Goal: Task Accomplishment & Management: Complete application form

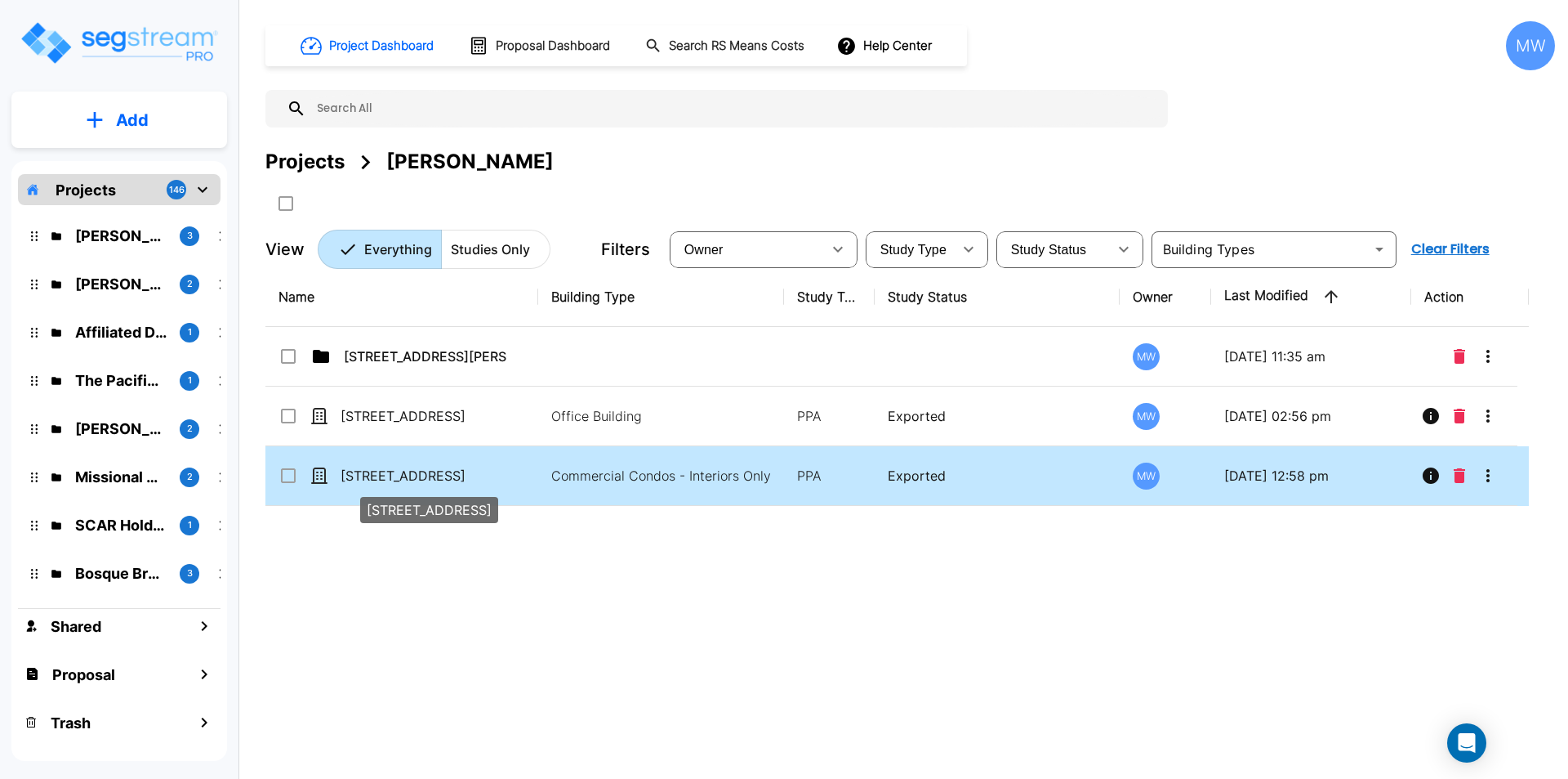
click at [440, 477] on p "[STREET_ADDRESS]" at bounding box center [422, 475] width 164 height 20
checkbox input "true"
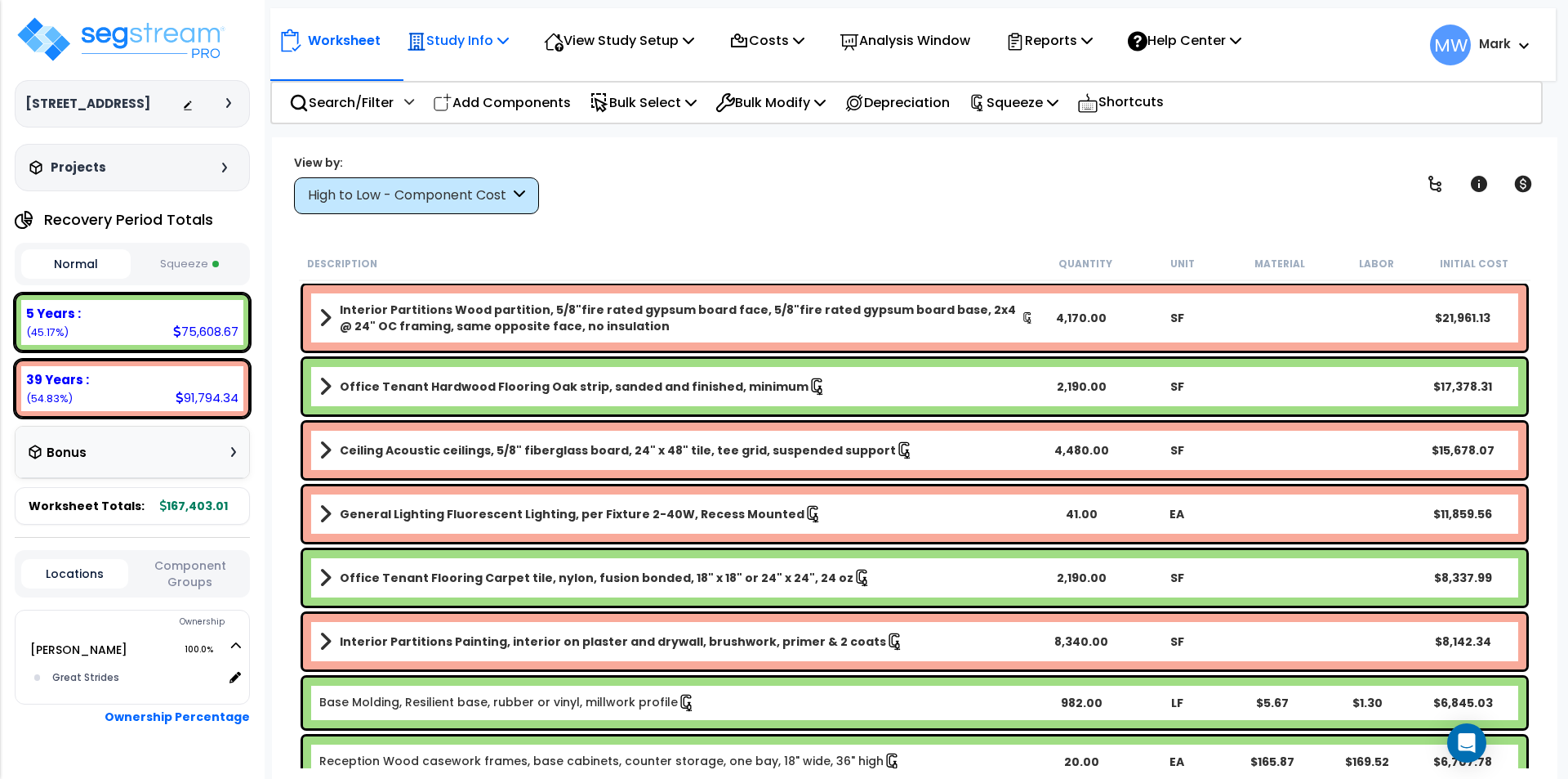
click at [458, 44] on p "Study Info" at bounding box center [458, 40] width 102 height 22
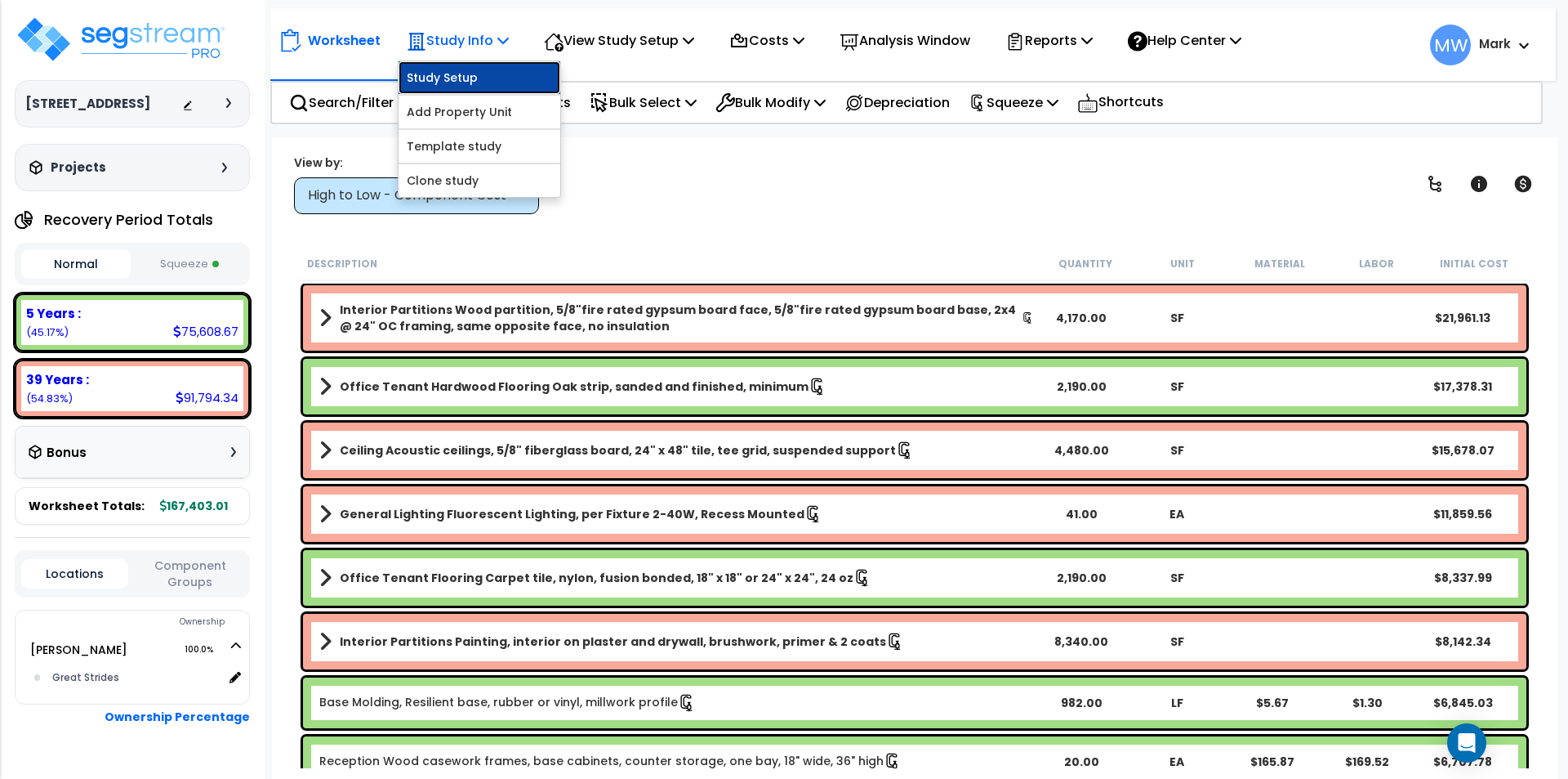
click at [474, 72] on link "Study Setup" at bounding box center [479, 78] width 162 height 33
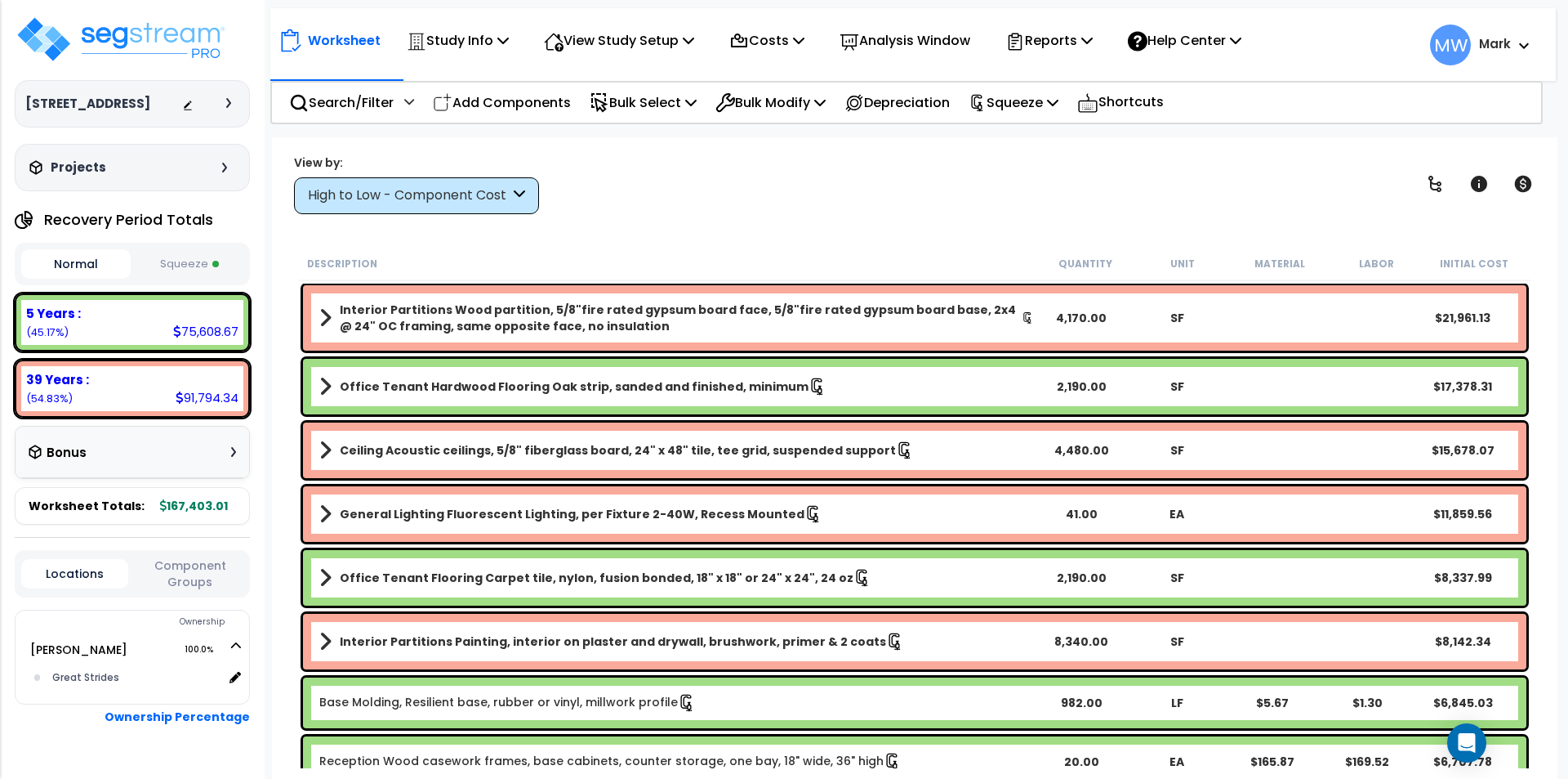
click at [196, 254] on button "Squeeze" at bounding box center [189, 264] width 109 height 29
click at [86, 257] on button "Normal" at bounding box center [76, 264] width 109 height 29
click at [206, 252] on button "Squeeze" at bounding box center [189, 264] width 109 height 29
click at [1034, 92] on p "Squeeze" at bounding box center [1013, 102] width 90 height 22
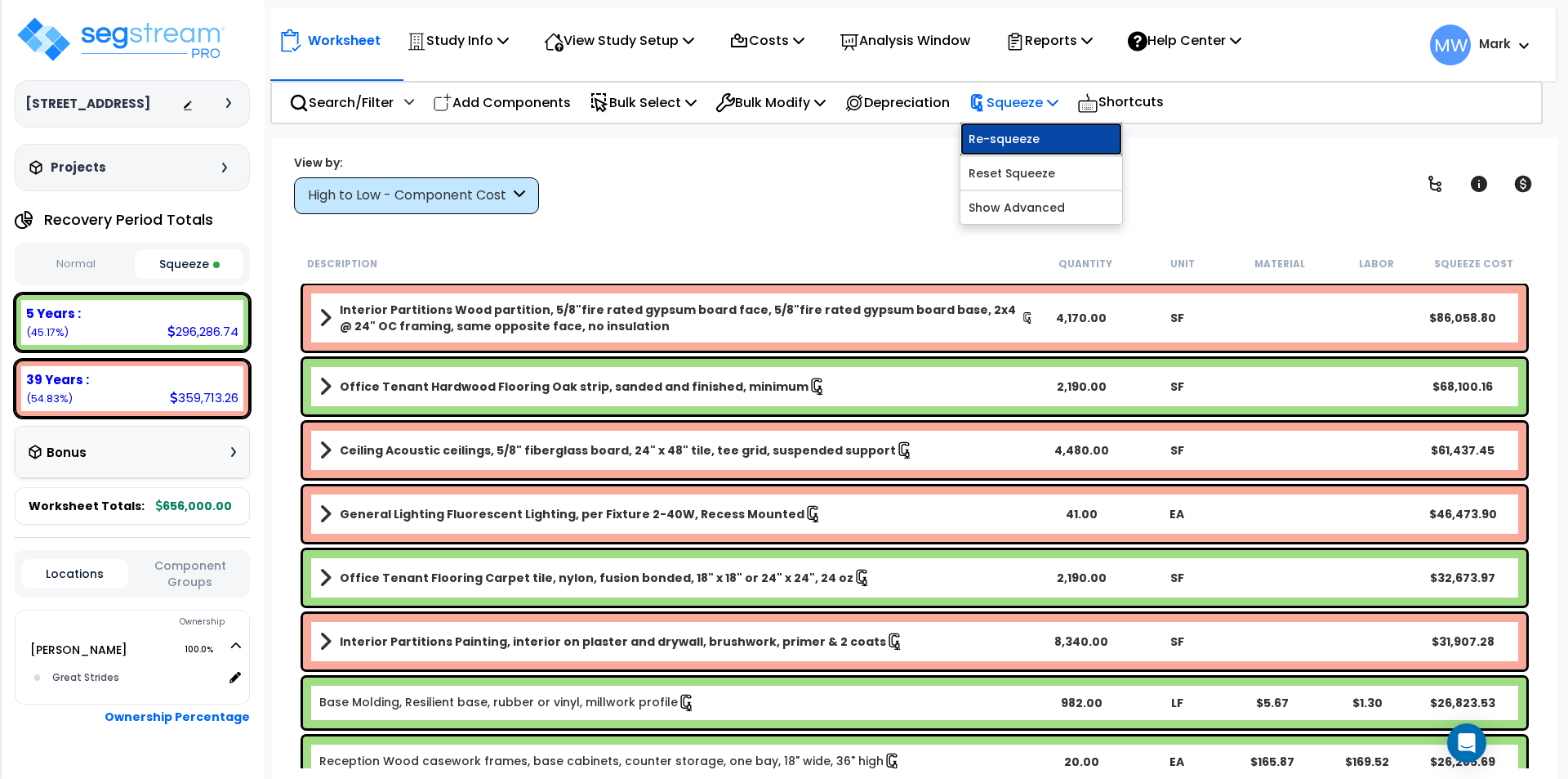
click at [1048, 132] on link "Re-squeeze" at bounding box center [1041, 139] width 162 height 33
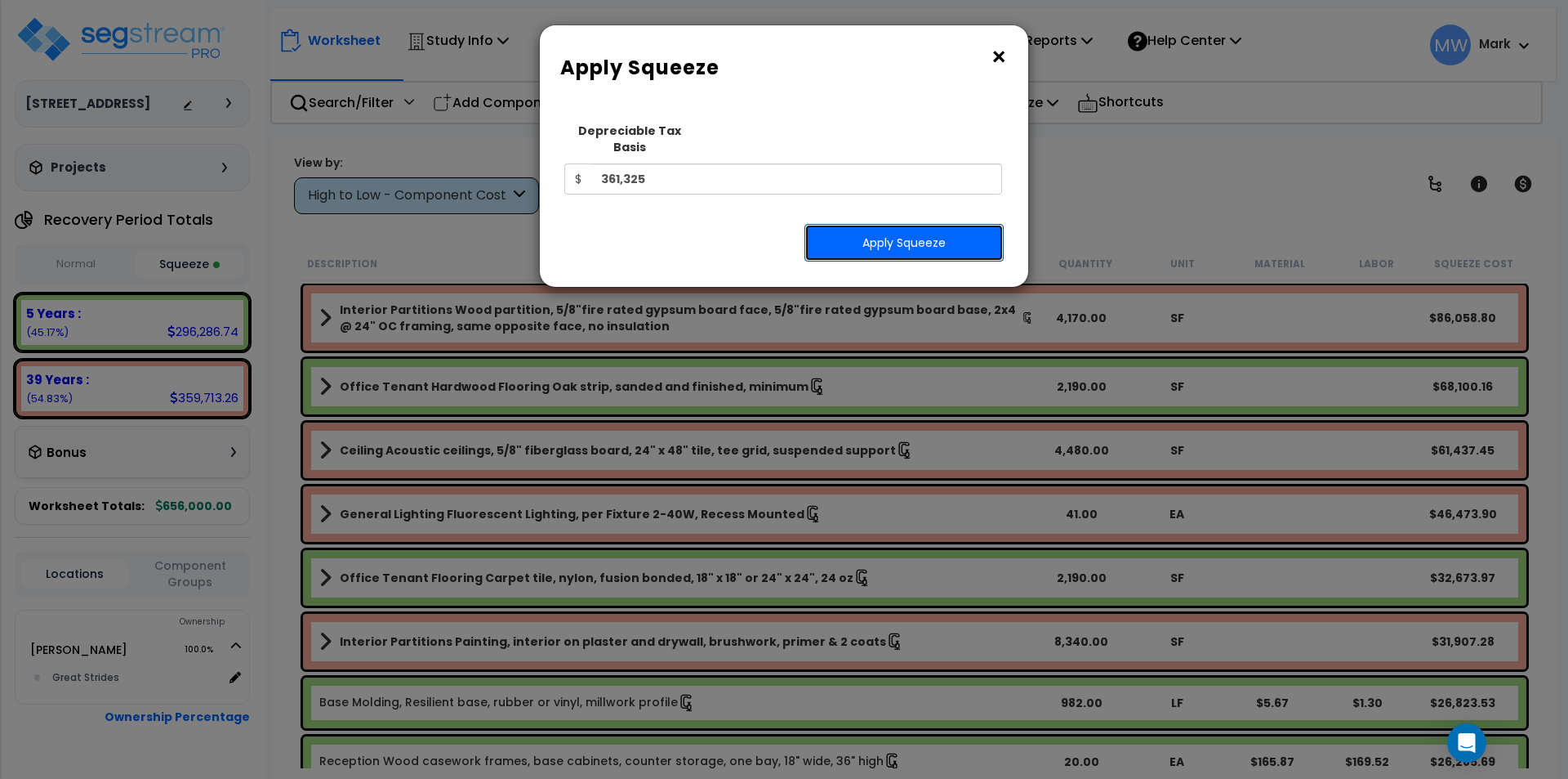
click at [932, 224] on button "Apply Squeeze" at bounding box center [904, 243] width 199 height 38
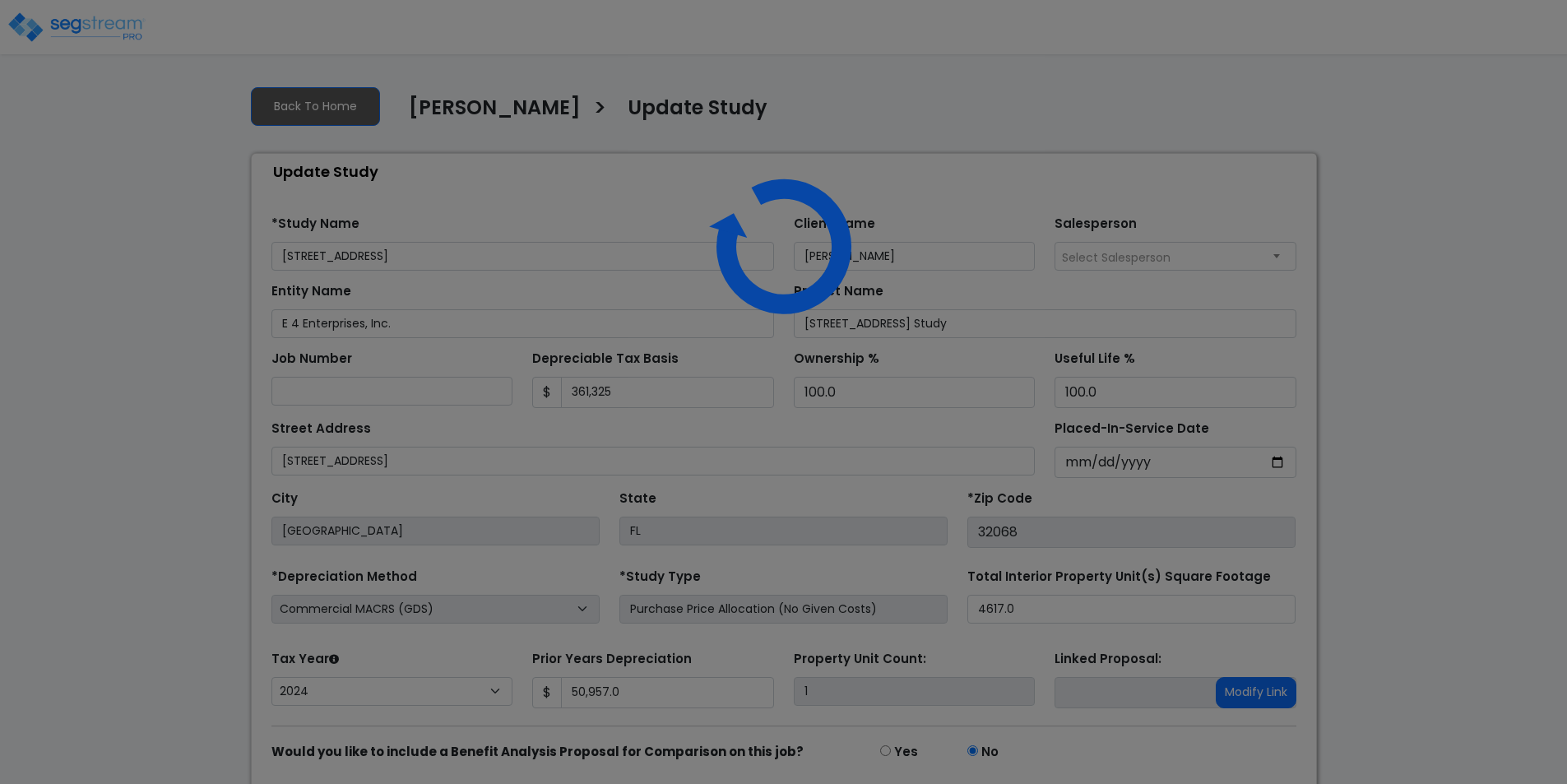
select select "2024"
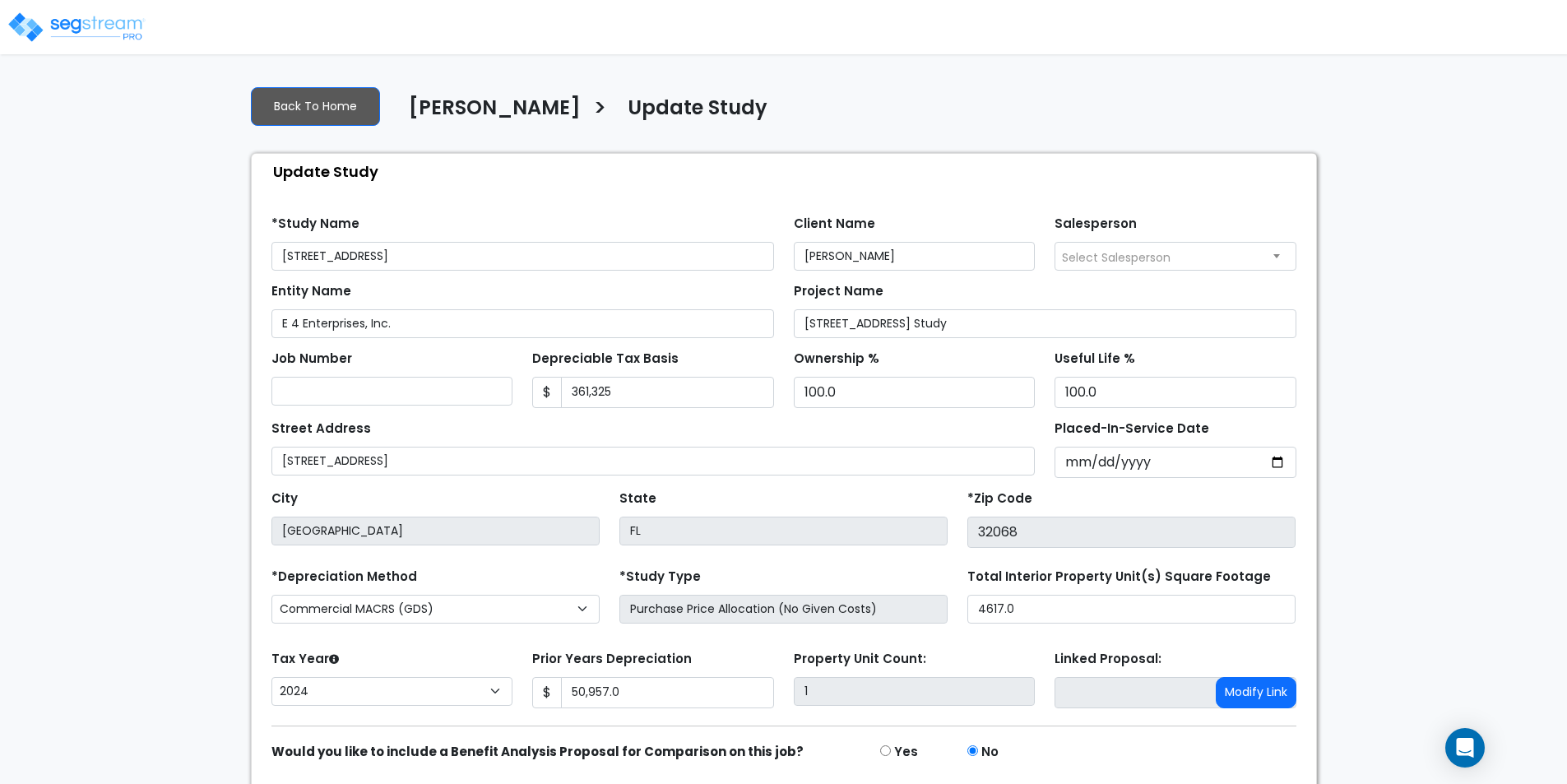
click at [7, 28] on img at bounding box center [76, 27] width 140 height 33
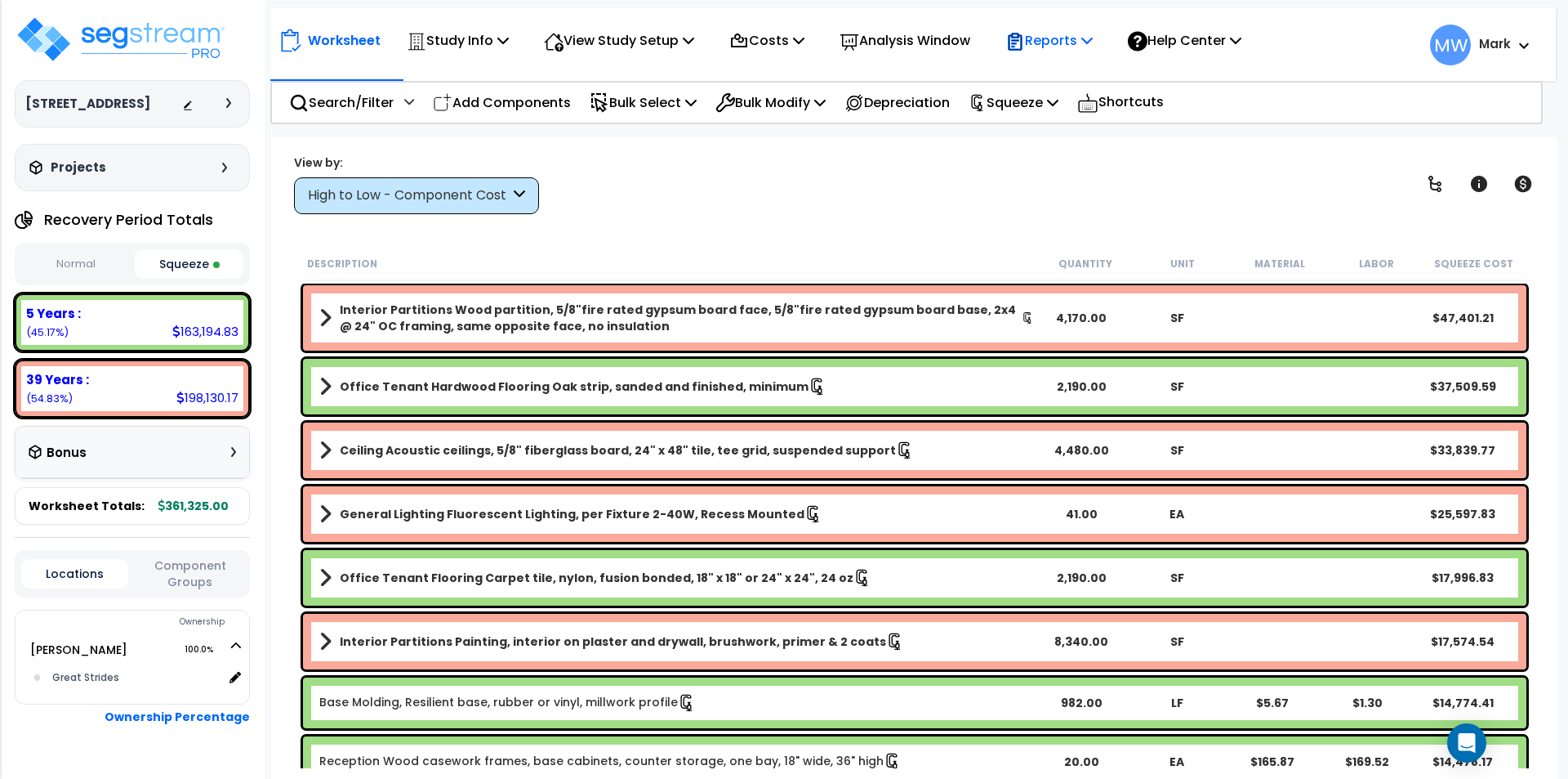
click at [1080, 44] on p "Reports" at bounding box center [1049, 40] width 87 height 22
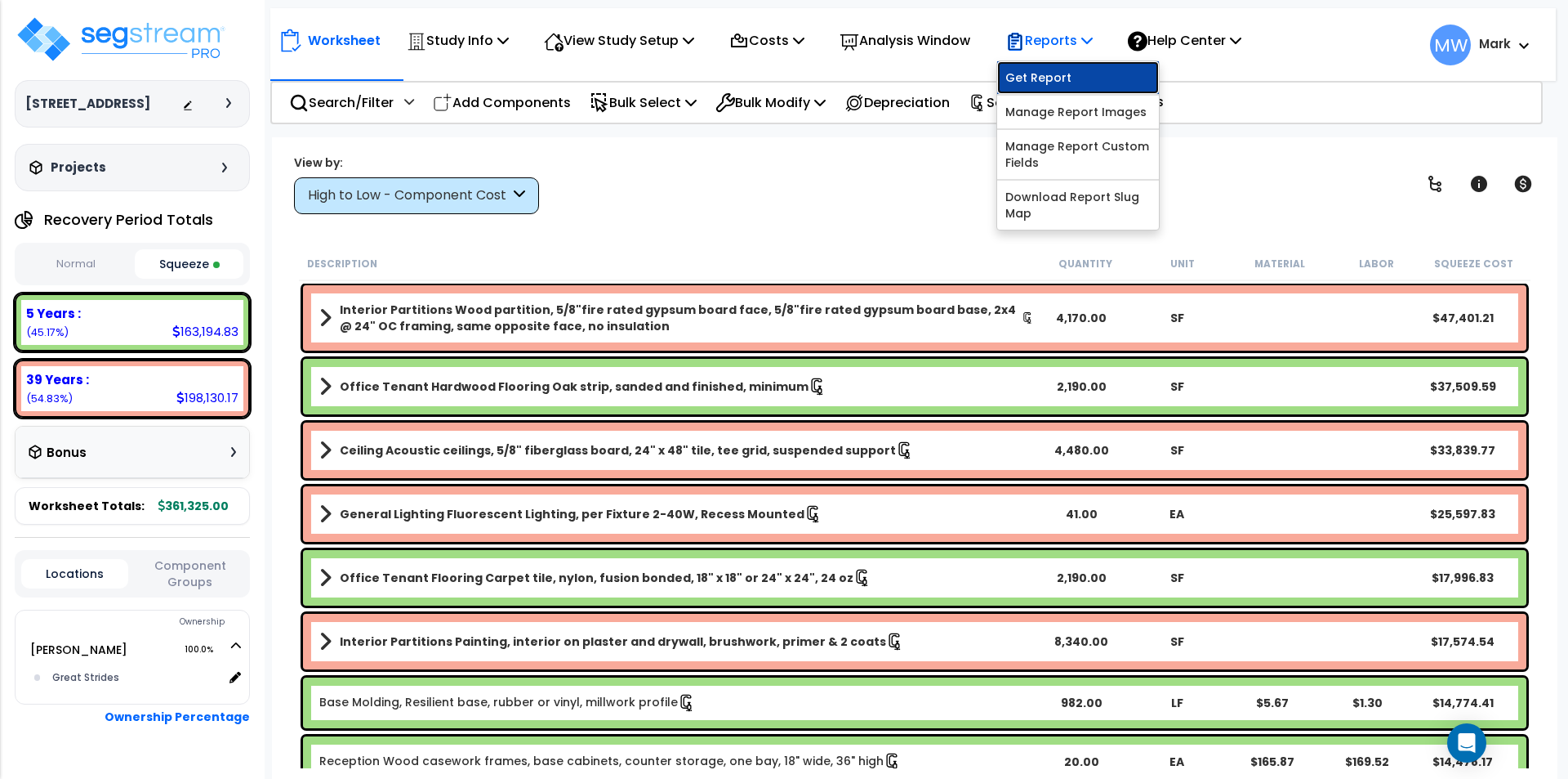
click at [1052, 75] on link "Get Report" at bounding box center [1078, 78] width 162 height 33
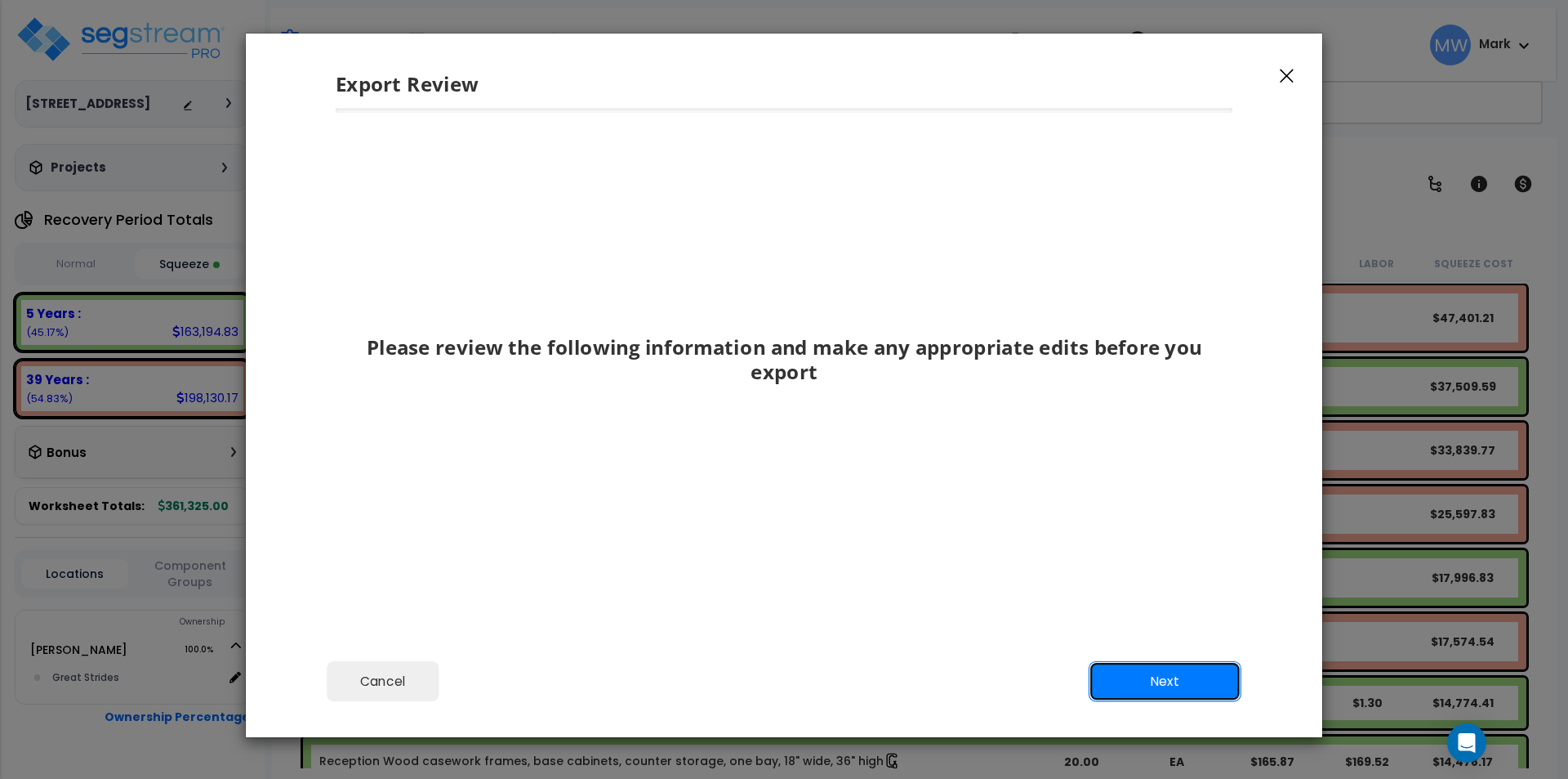
click at [1158, 670] on button "Next" at bounding box center [1165, 682] width 153 height 41
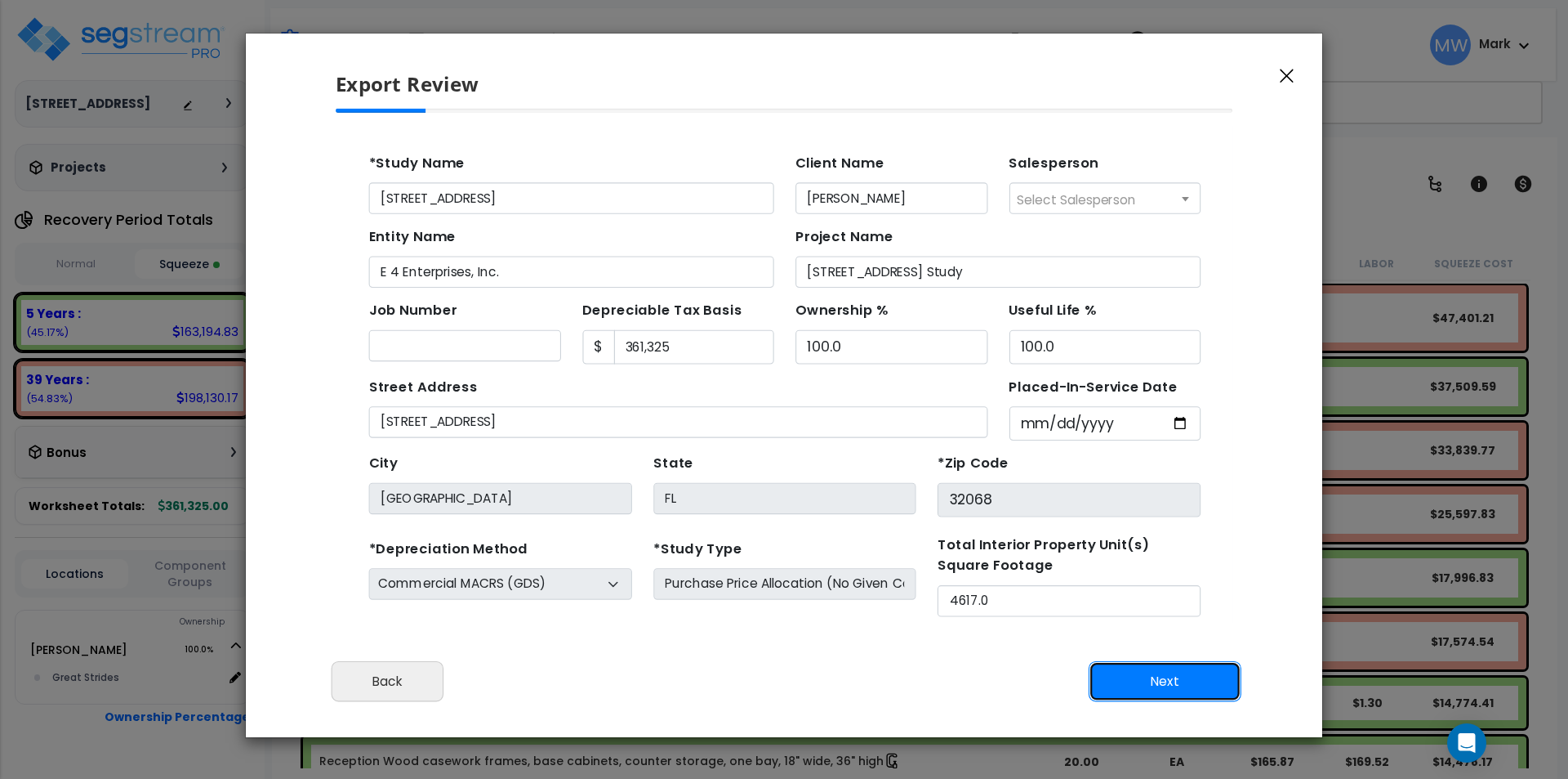
click at [1177, 675] on button "Next" at bounding box center [1165, 682] width 153 height 41
type input "50957"
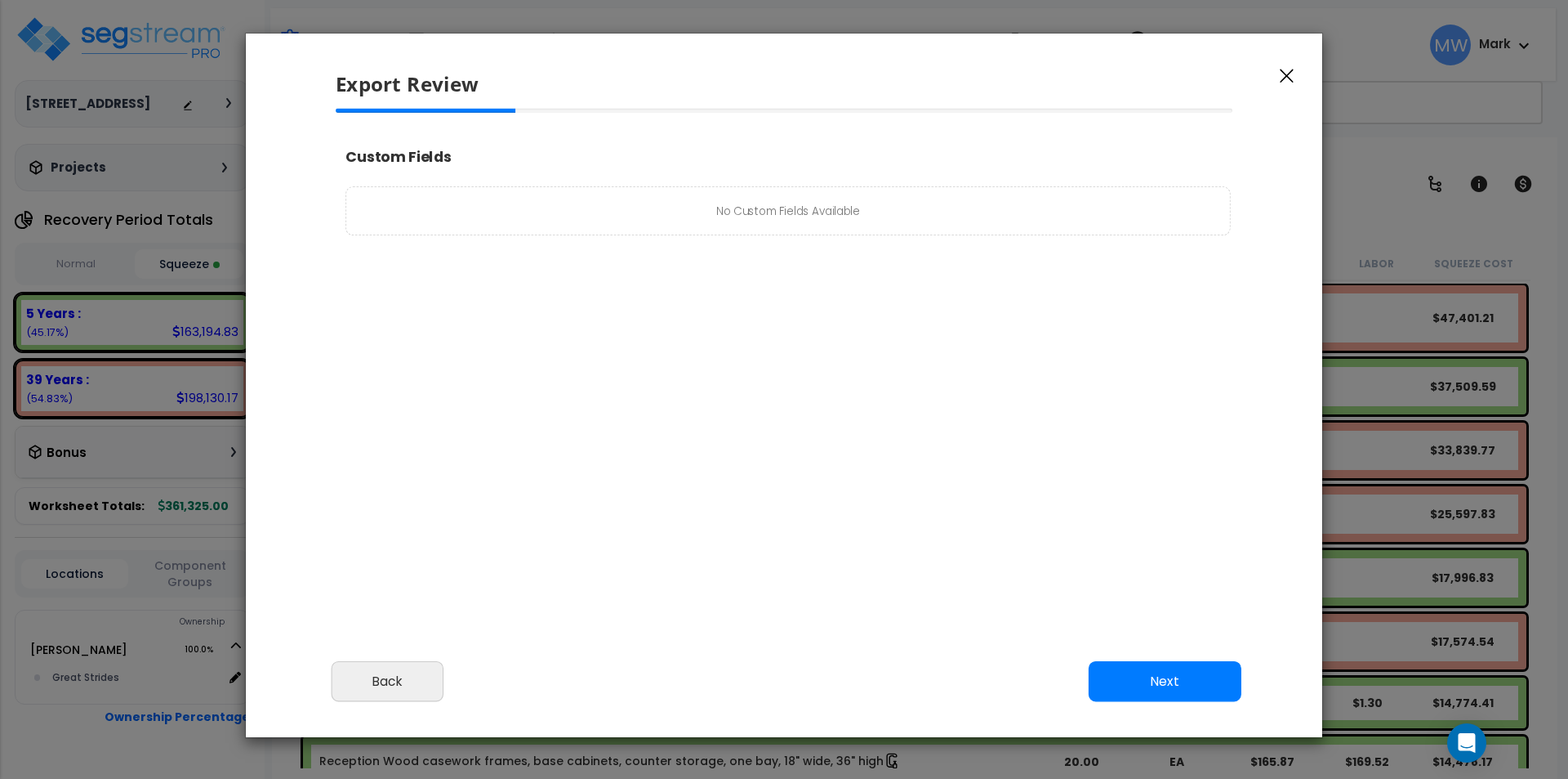
select select "2024"
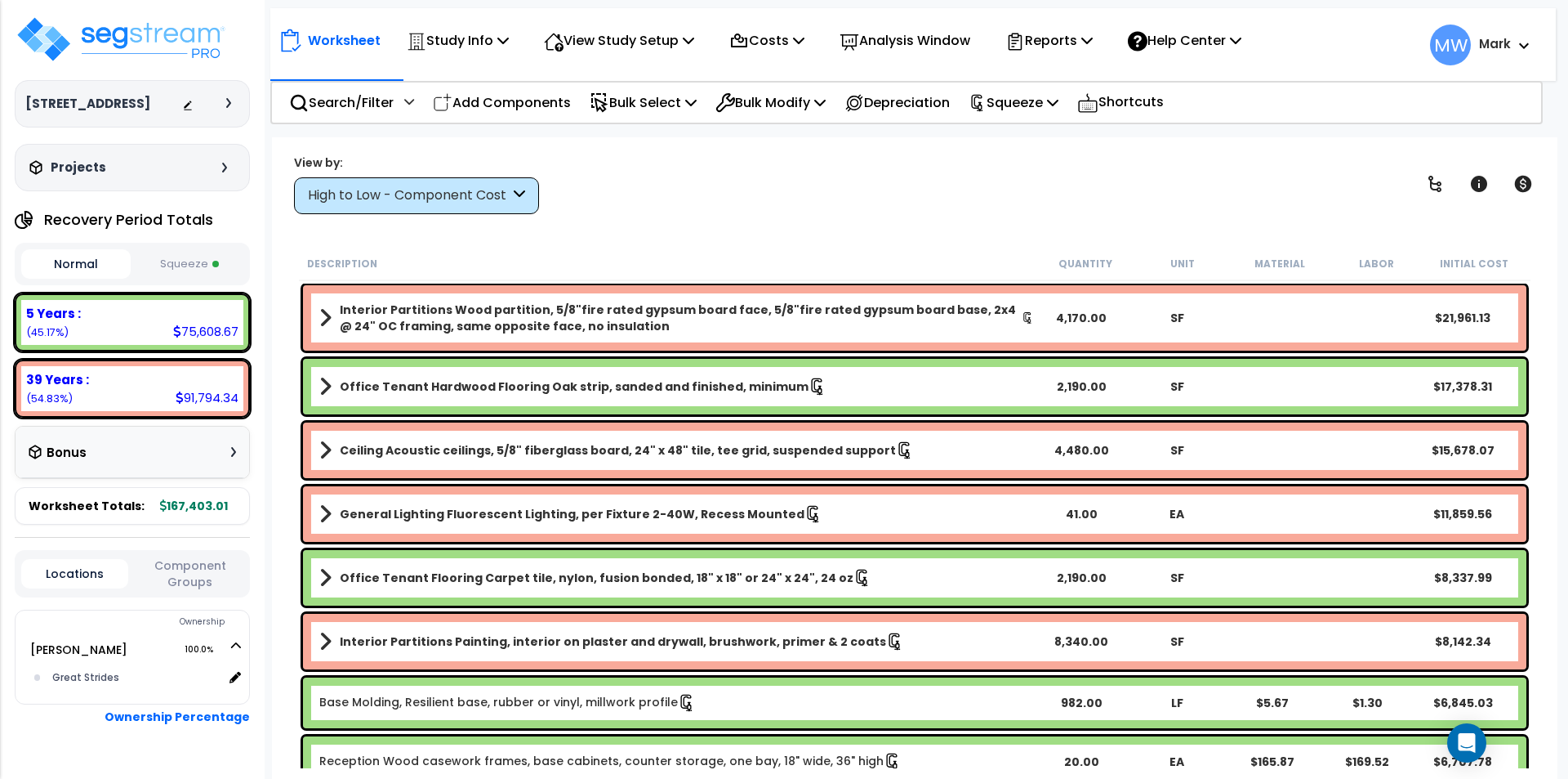
click at [197, 257] on button "Squeeze" at bounding box center [189, 264] width 109 height 29
click at [1065, 35] on p "Reports" at bounding box center [1049, 40] width 87 height 22
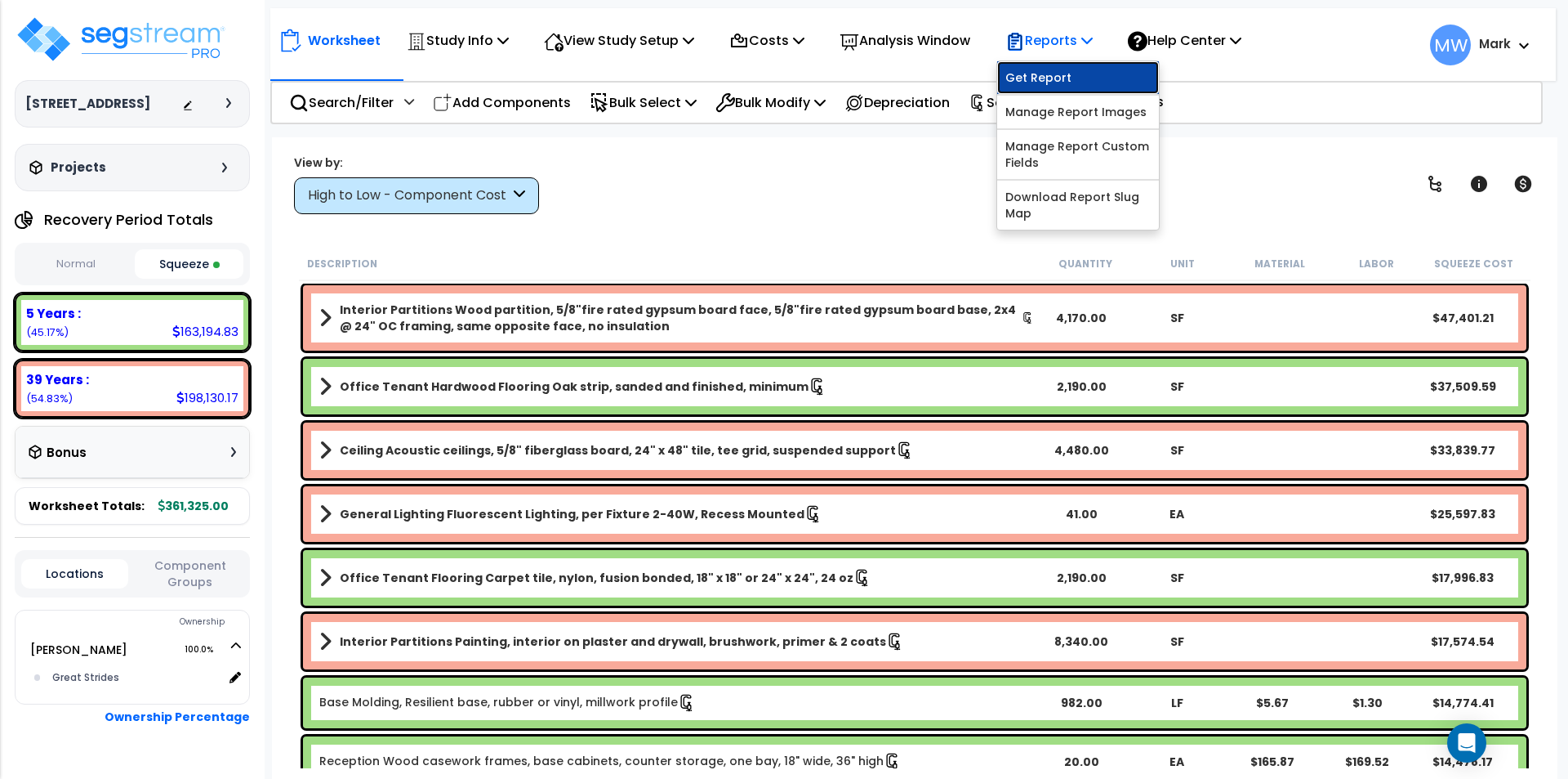
click at [1057, 74] on link "Get Report" at bounding box center [1078, 78] width 162 height 33
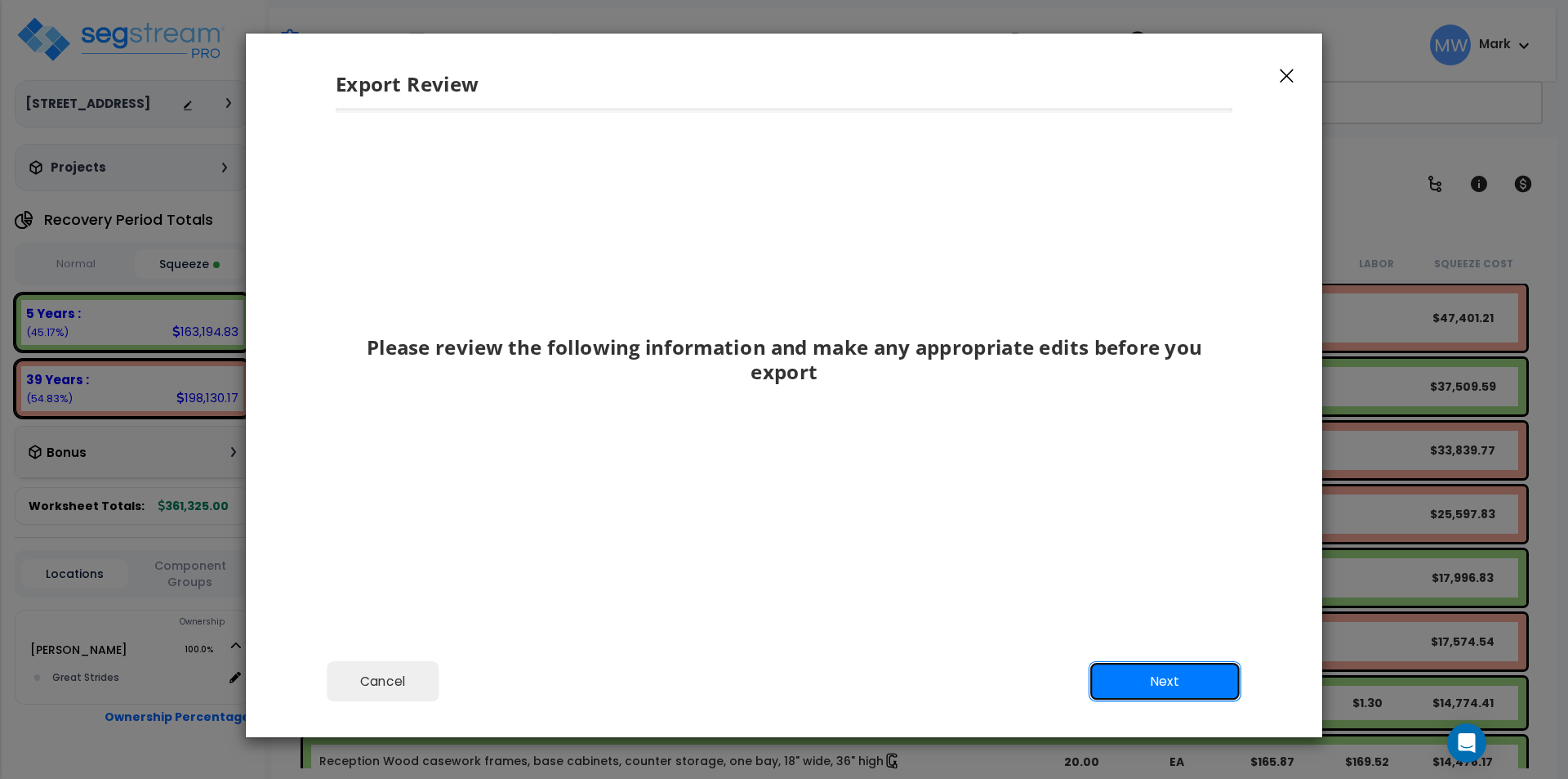
click at [1183, 698] on button "Next" at bounding box center [1165, 682] width 153 height 41
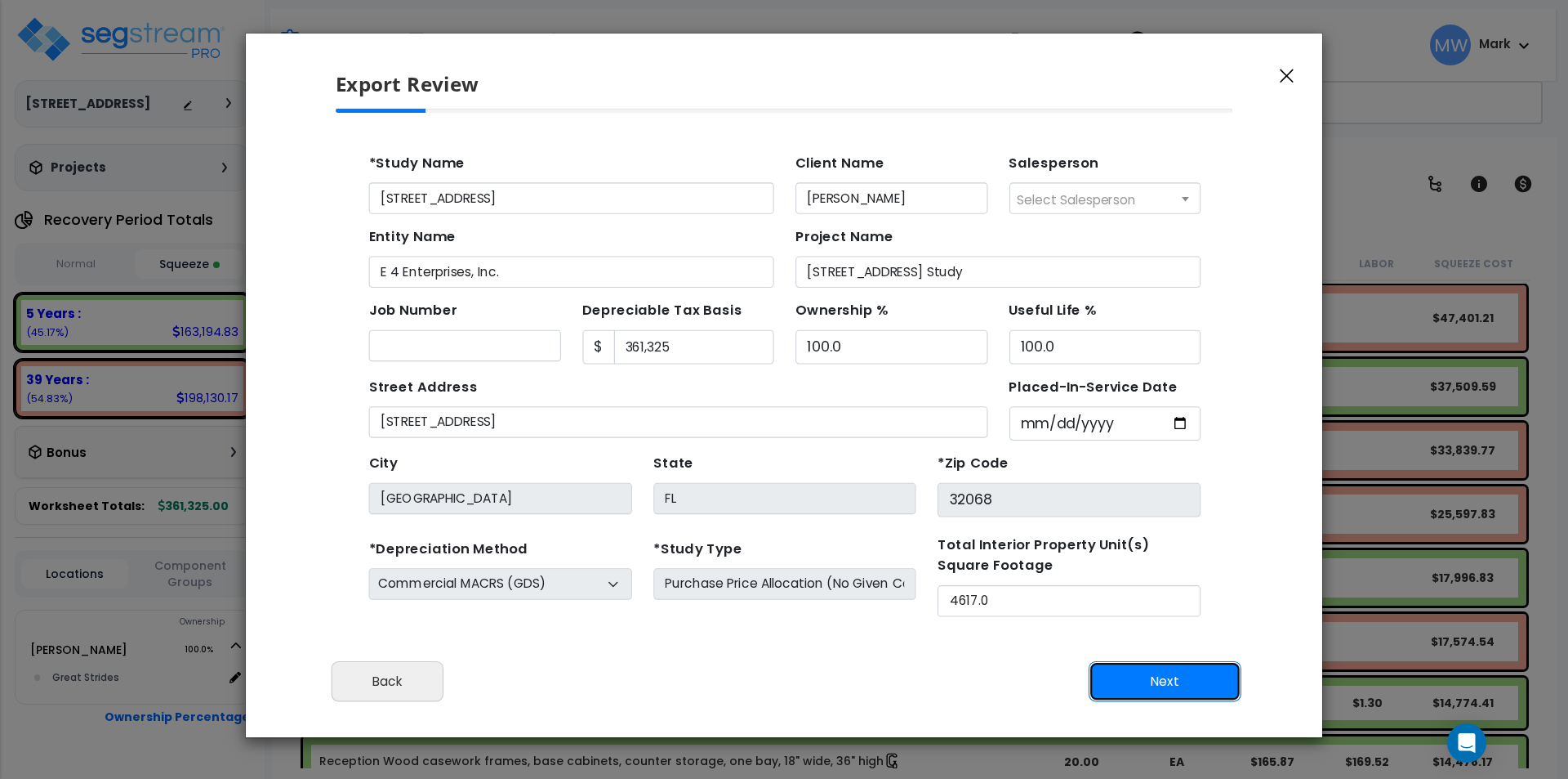
click at [1149, 689] on button "Next" at bounding box center [1165, 682] width 153 height 41
type input "50957"
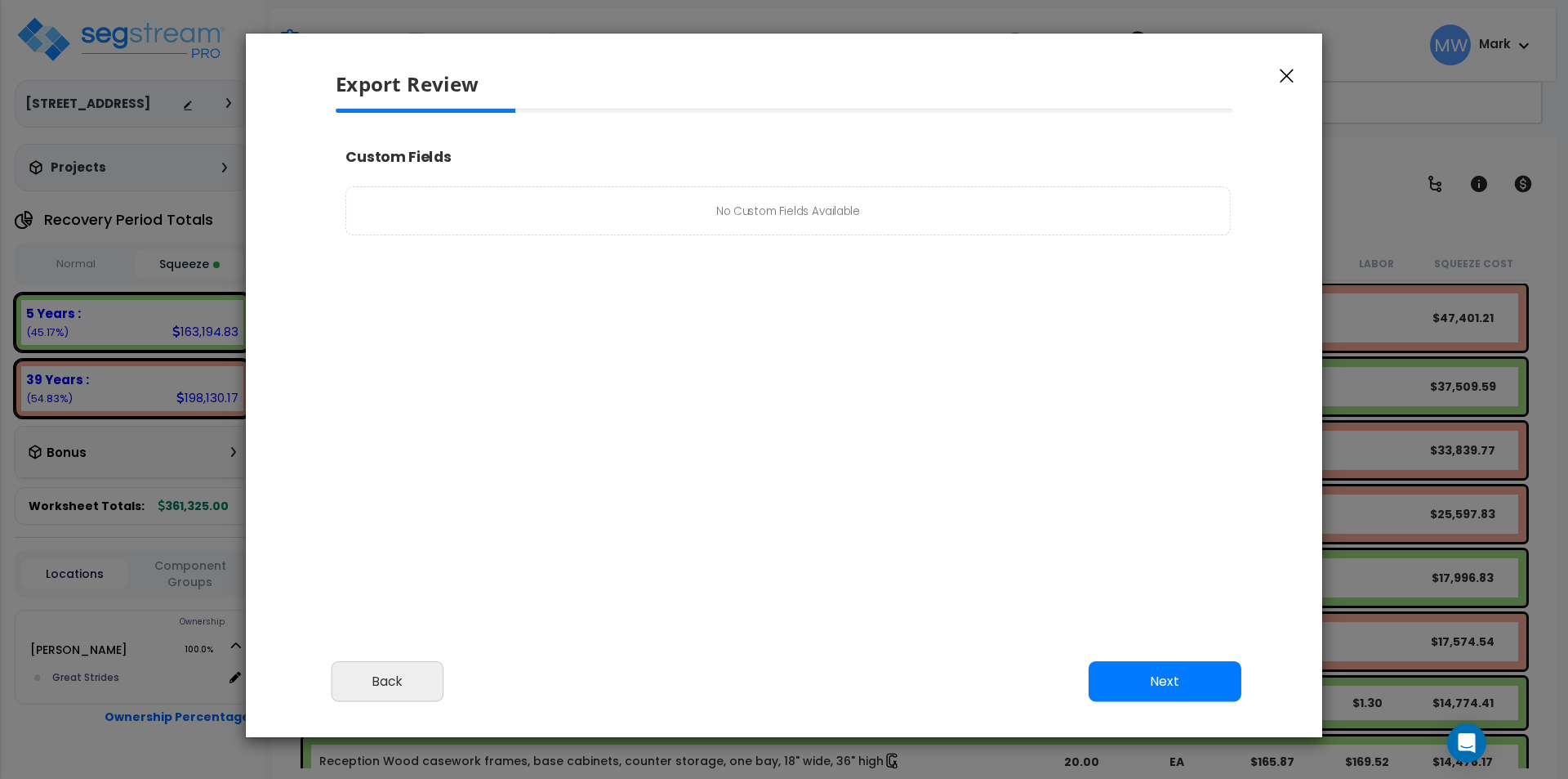
click at [1148, 689] on button "Next" at bounding box center [1165, 682] width 153 height 41
type input "50,957.0"
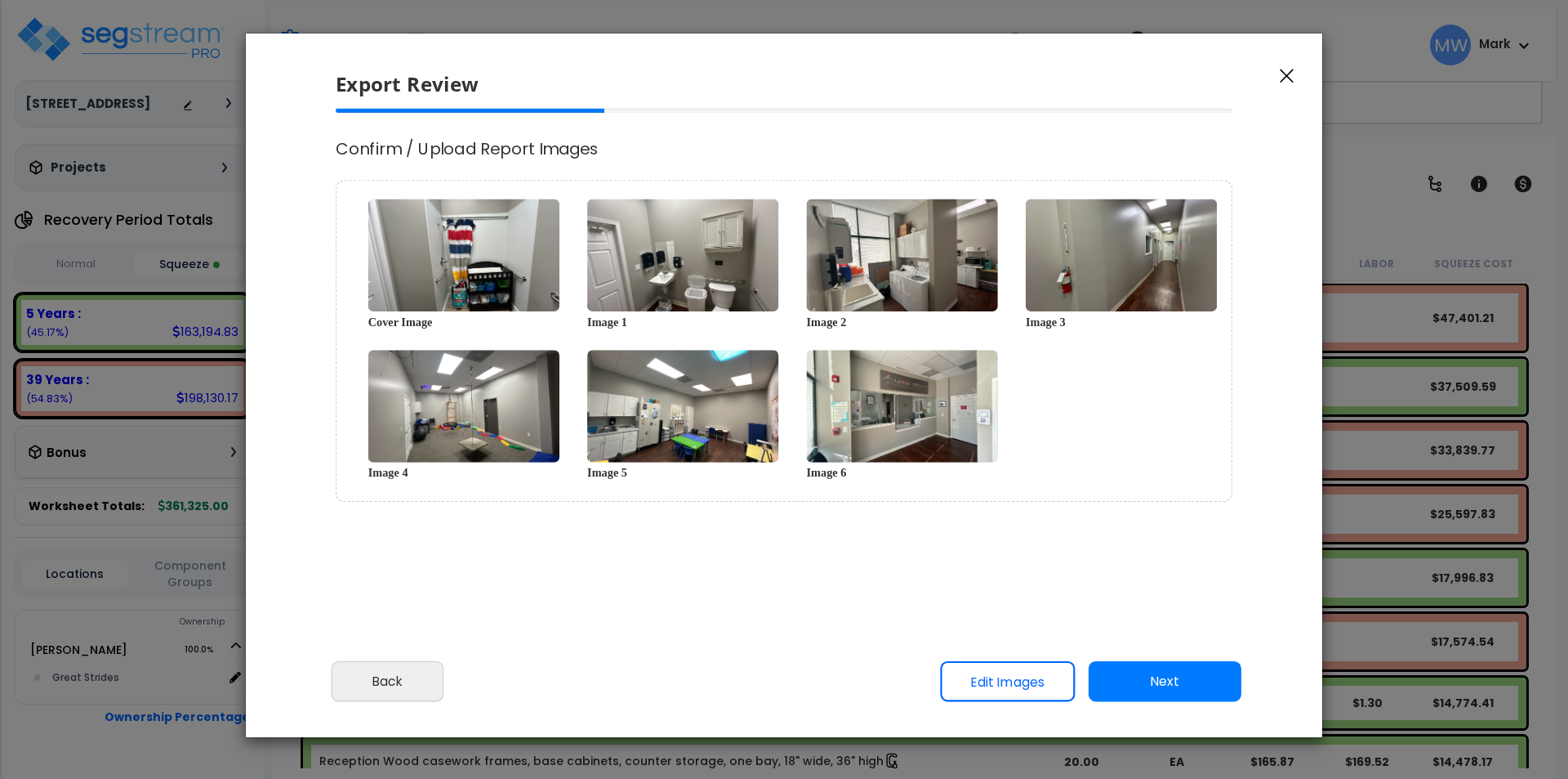
select select "2024"
click at [1147, 687] on button "Next" at bounding box center [1165, 682] width 153 height 41
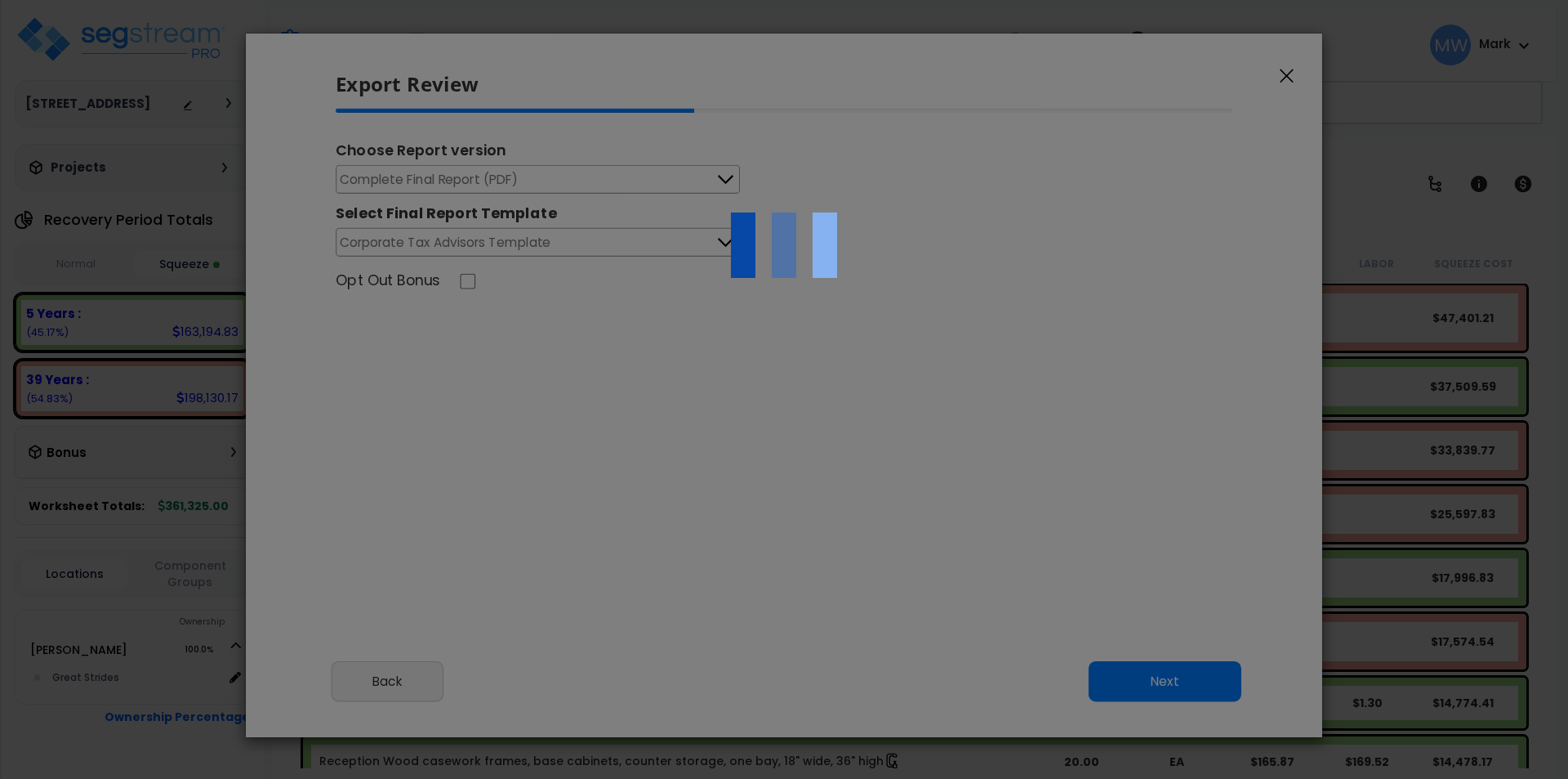
click at [599, 181] on div at bounding box center [784, 389] width 1568 height 779
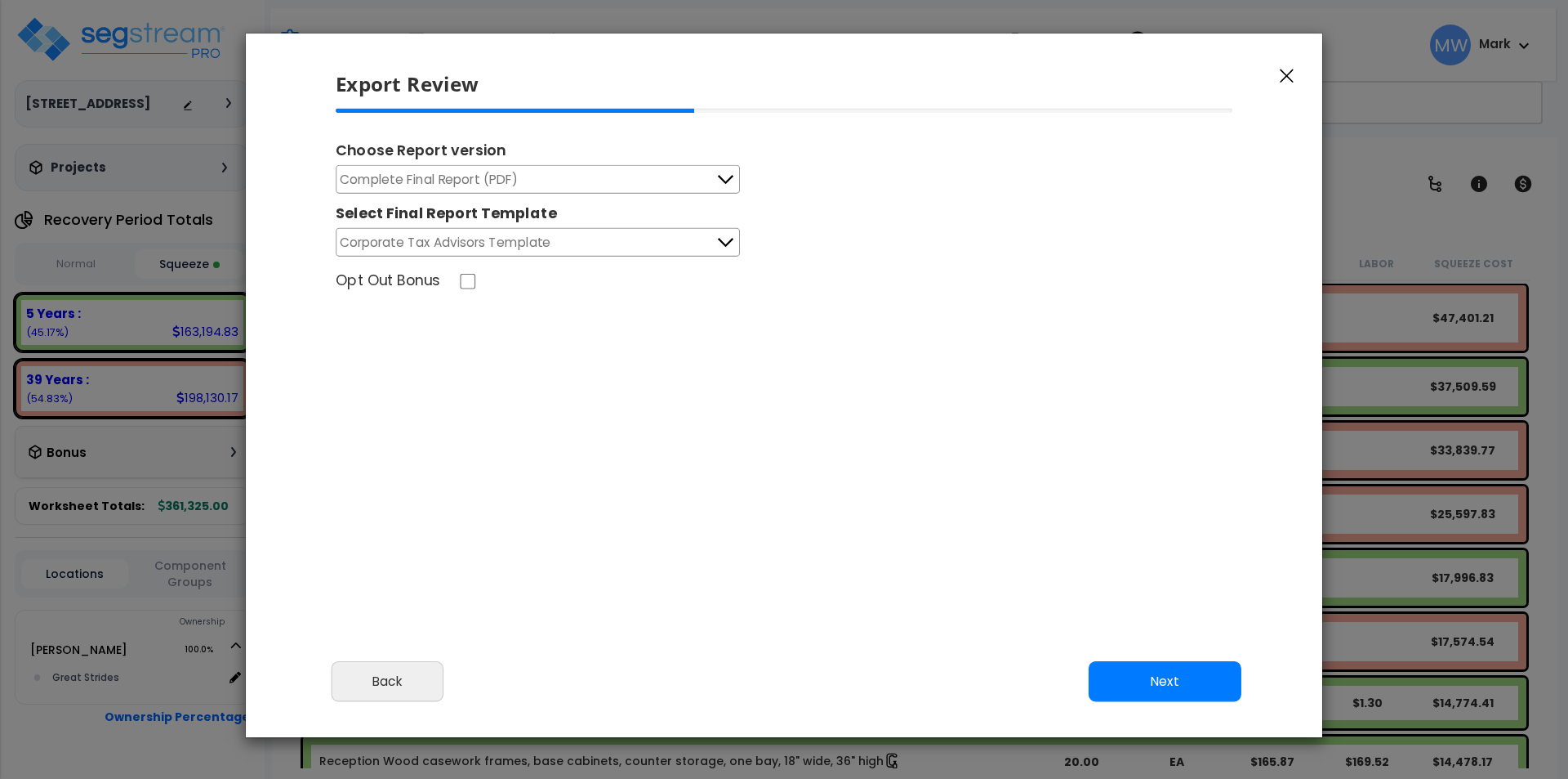
click at [555, 183] on button "Complete Final Report (PDF)" at bounding box center [538, 179] width 405 height 29
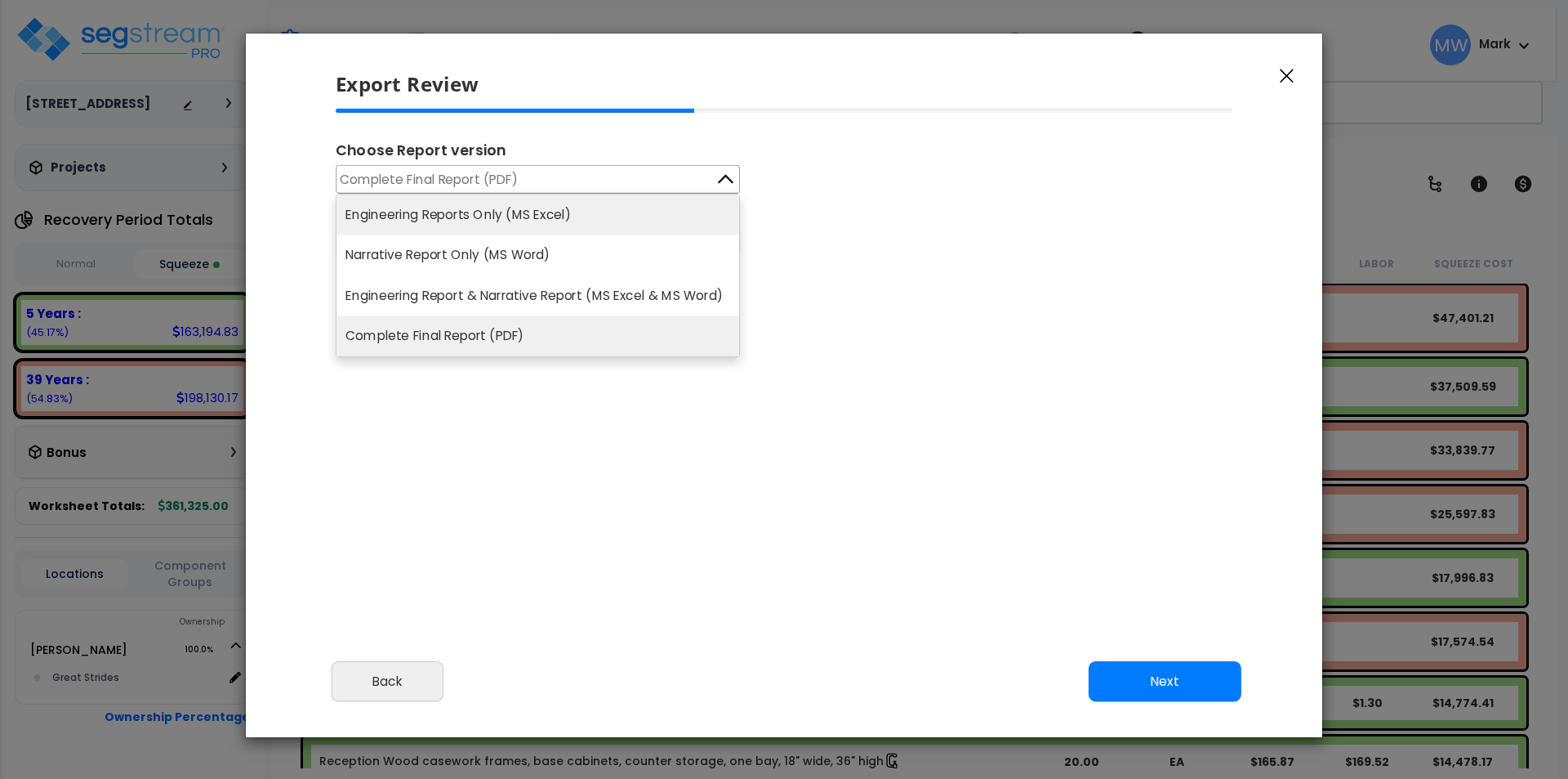
click at [519, 216] on li "Engineering Reports Only (MS Excel)" at bounding box center [538, 214] width 403 height 40
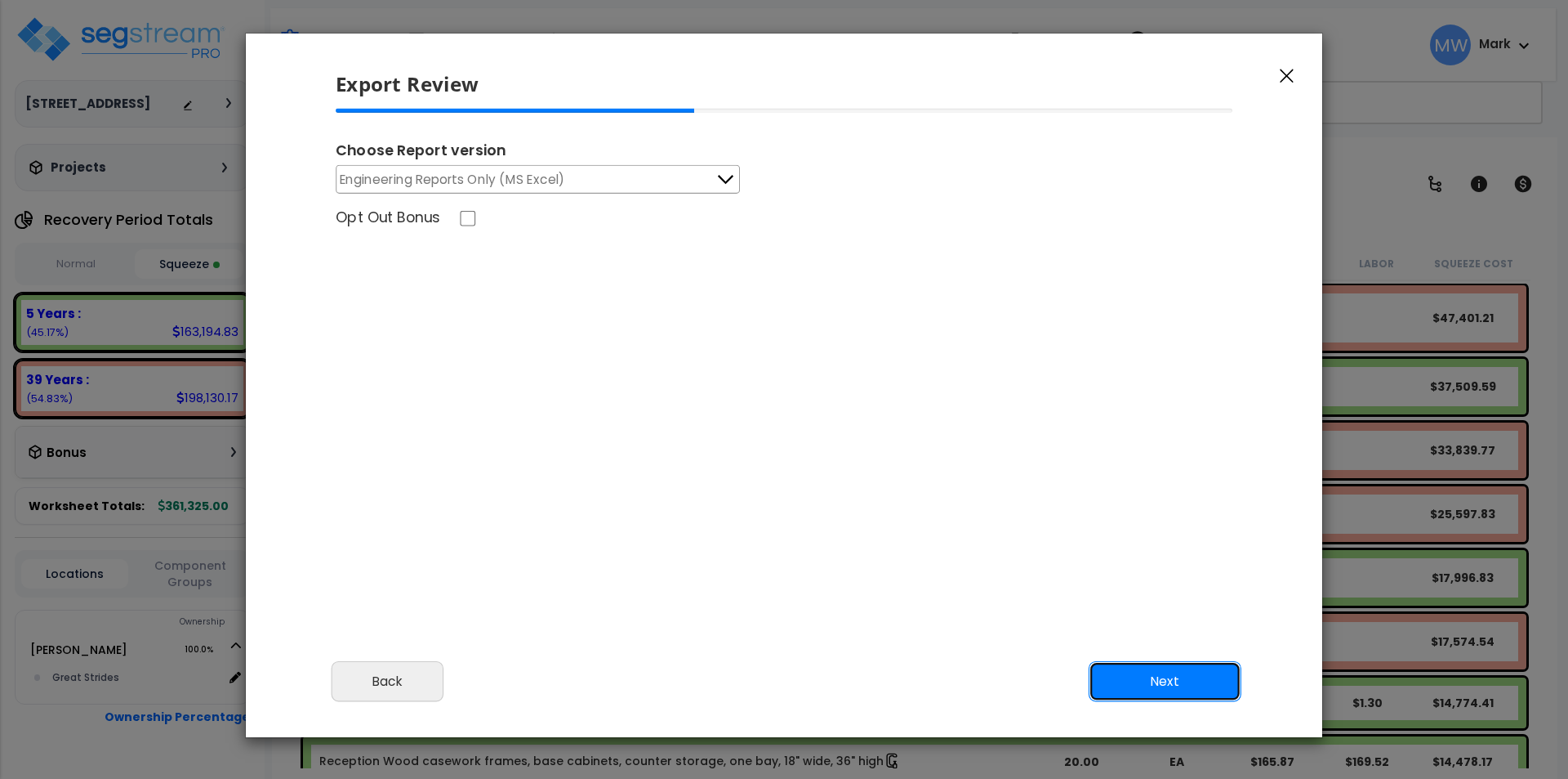
click at [1177, 668] on button "Next" at bounding box center [1165, 682] width 153 height 41
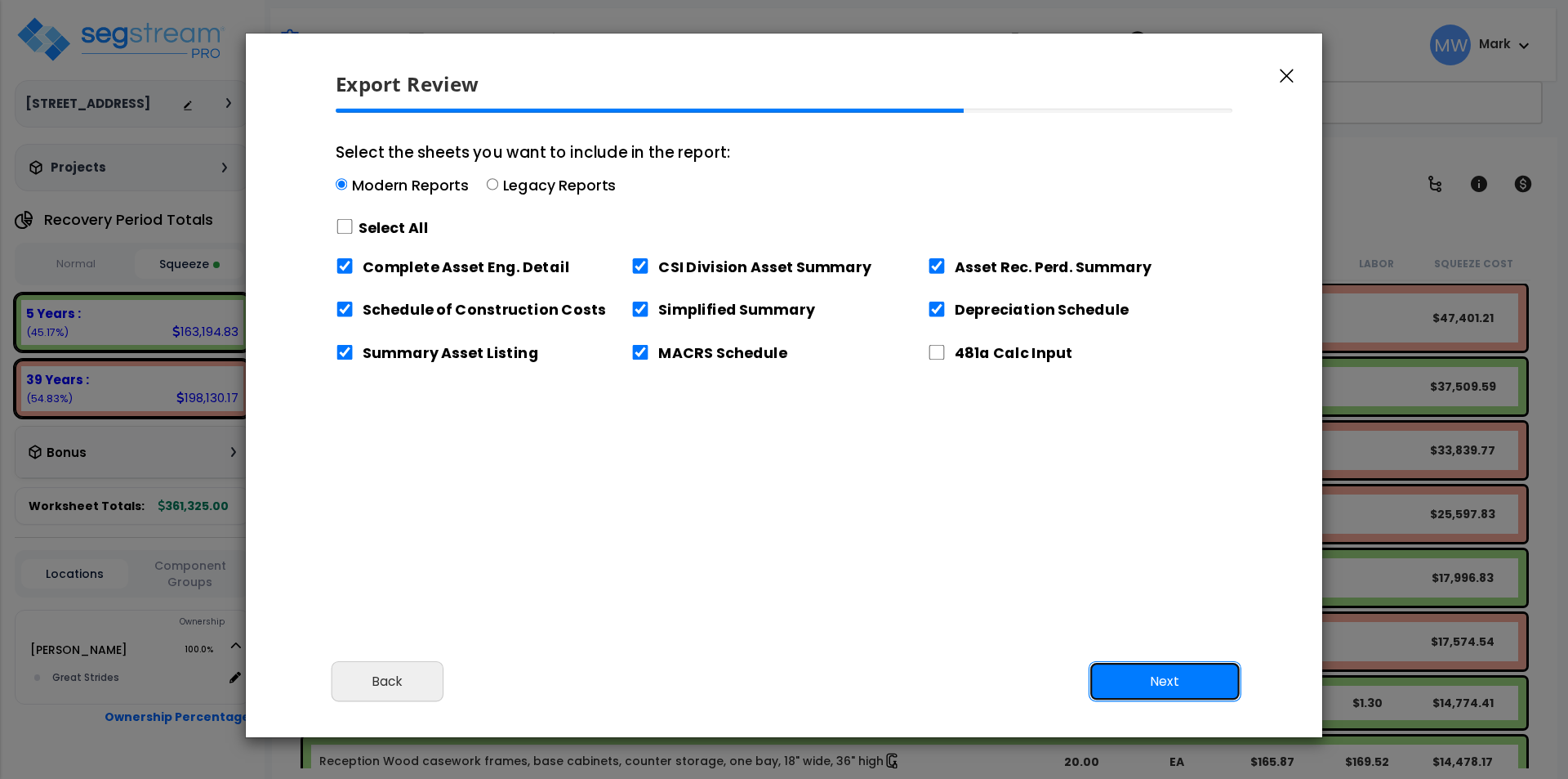
click at [1175, 670] on button "Next" at bounding box center [1165, 682] width 153 height 41
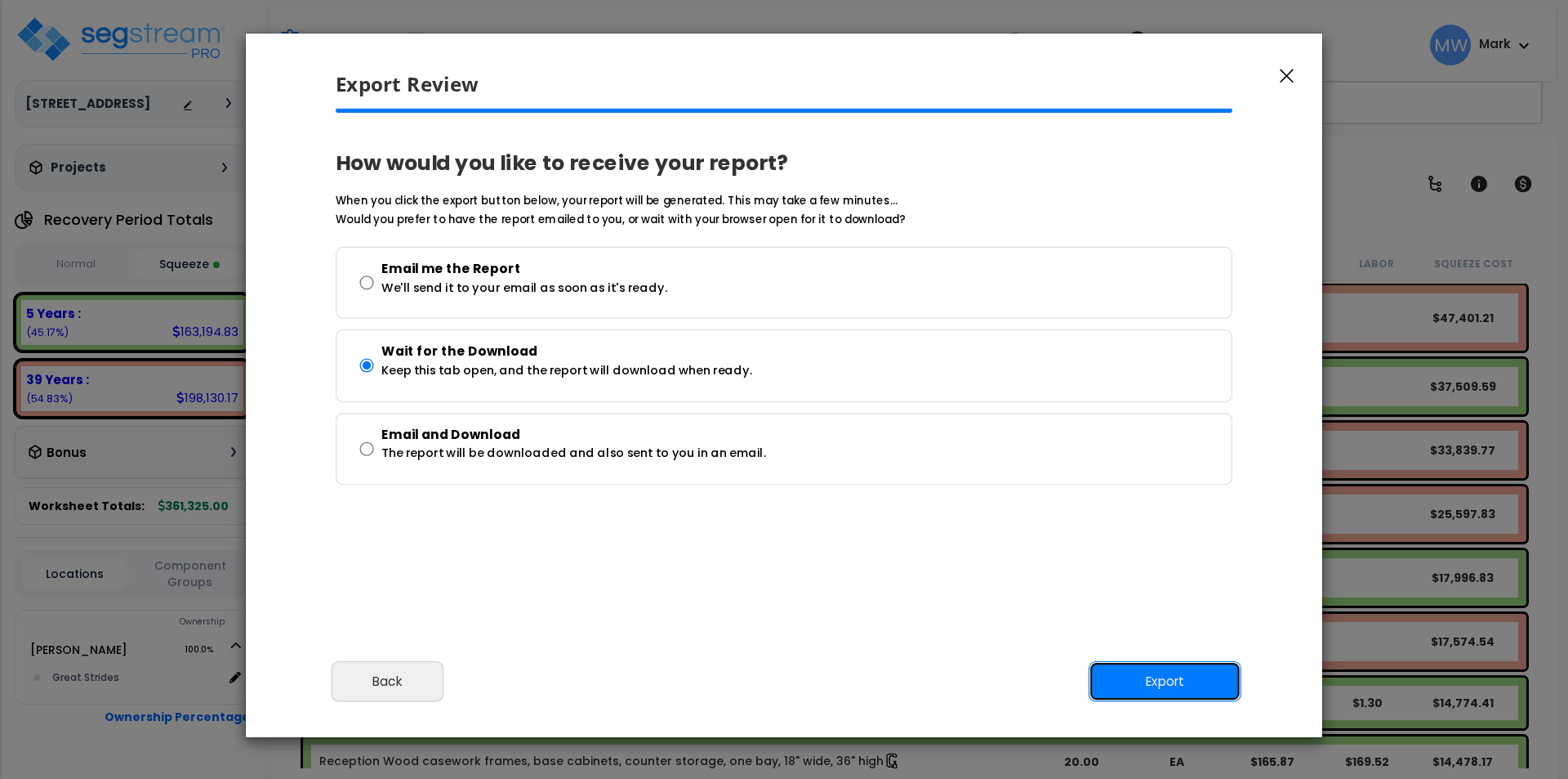
click at [1175, 670] on button "Export" at bounding box center [1165, 682] width 153 height 41
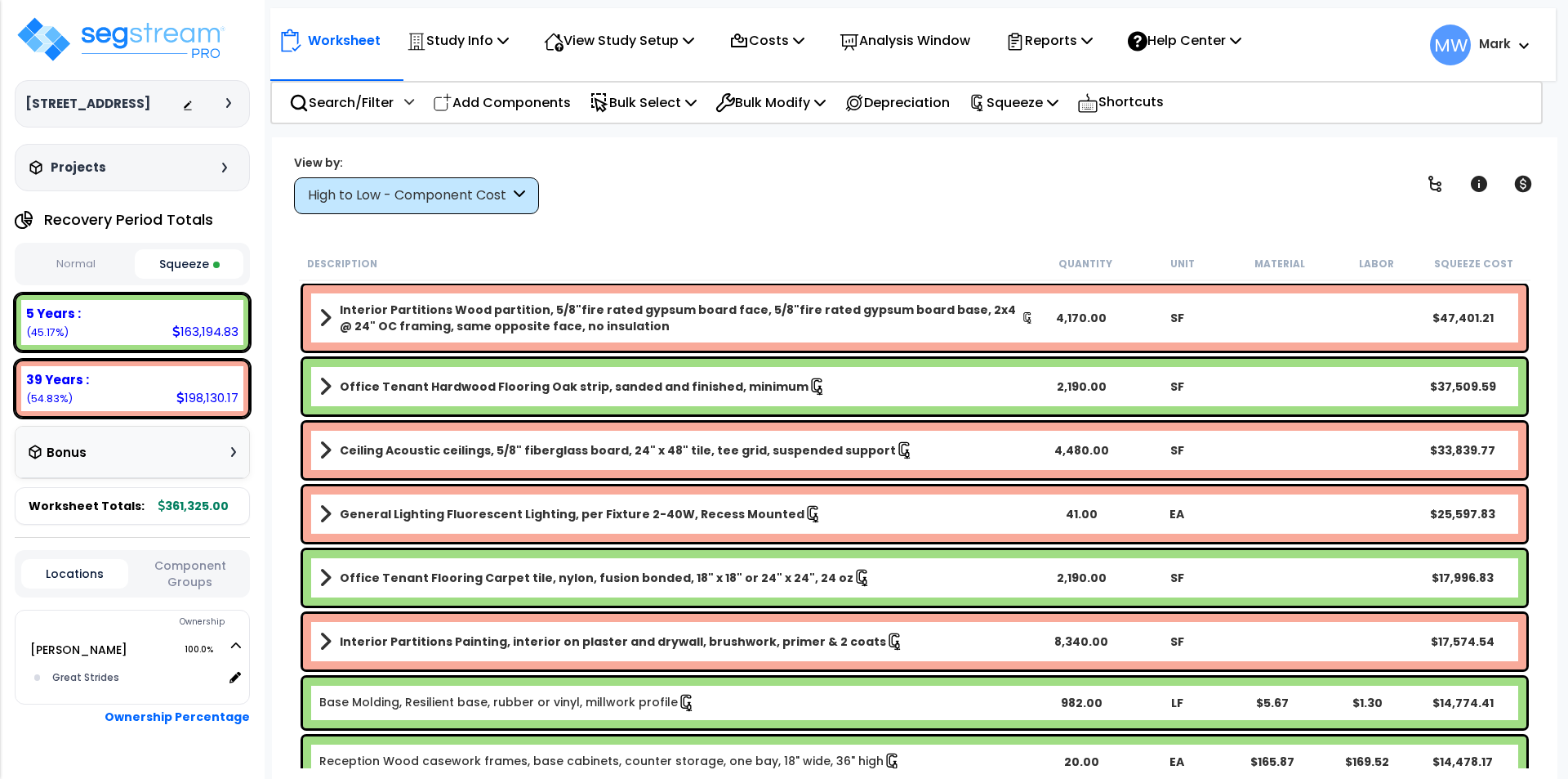
click at [1270, 182] on div "View by: High to Low - Component Cost High to Low - Component Cost" at bounding box center [915, 184] width 1253 height 61
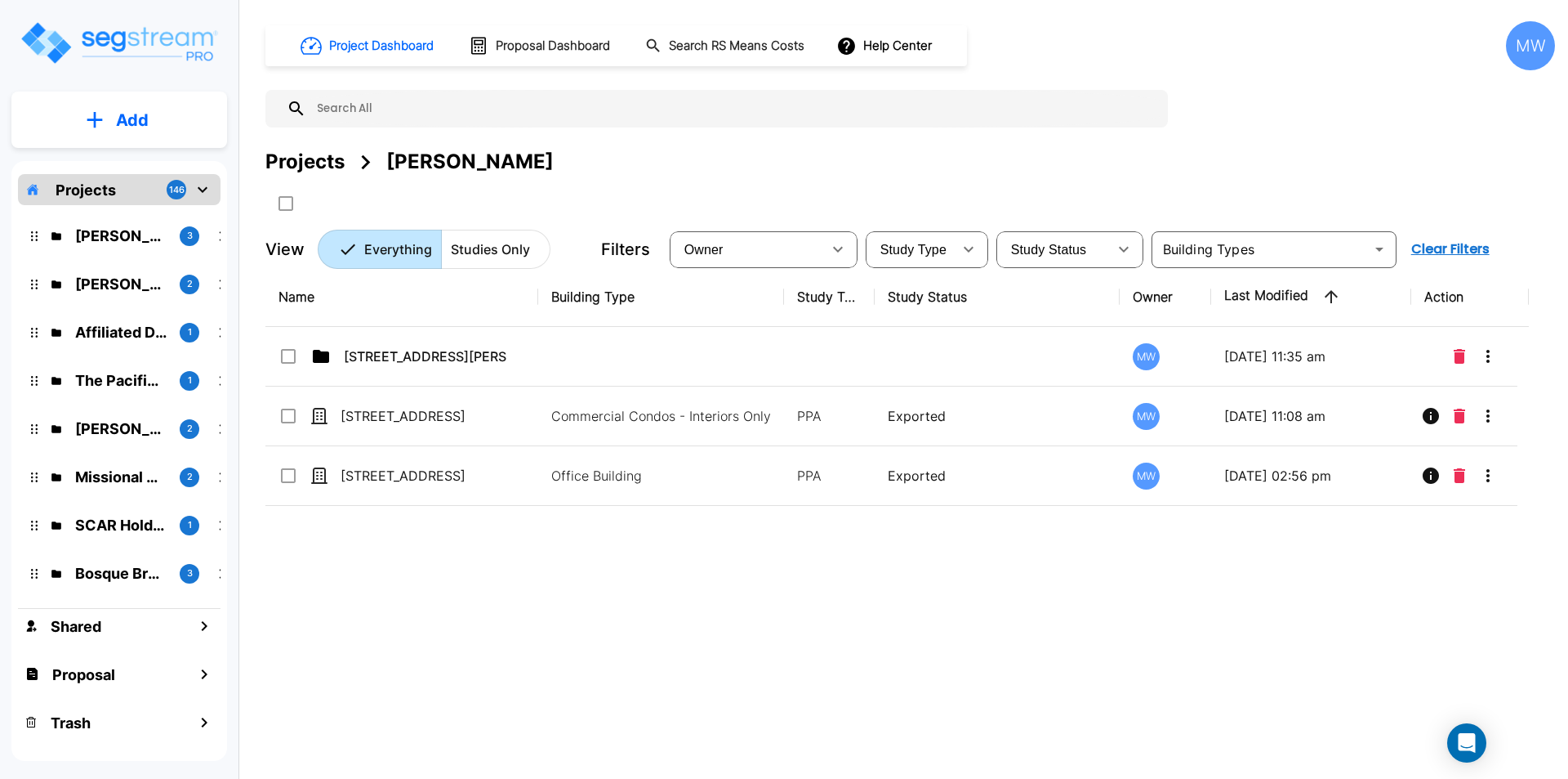
click at [139, 114] on p "Add" at bounding box center [132, 120] width 33 height 25
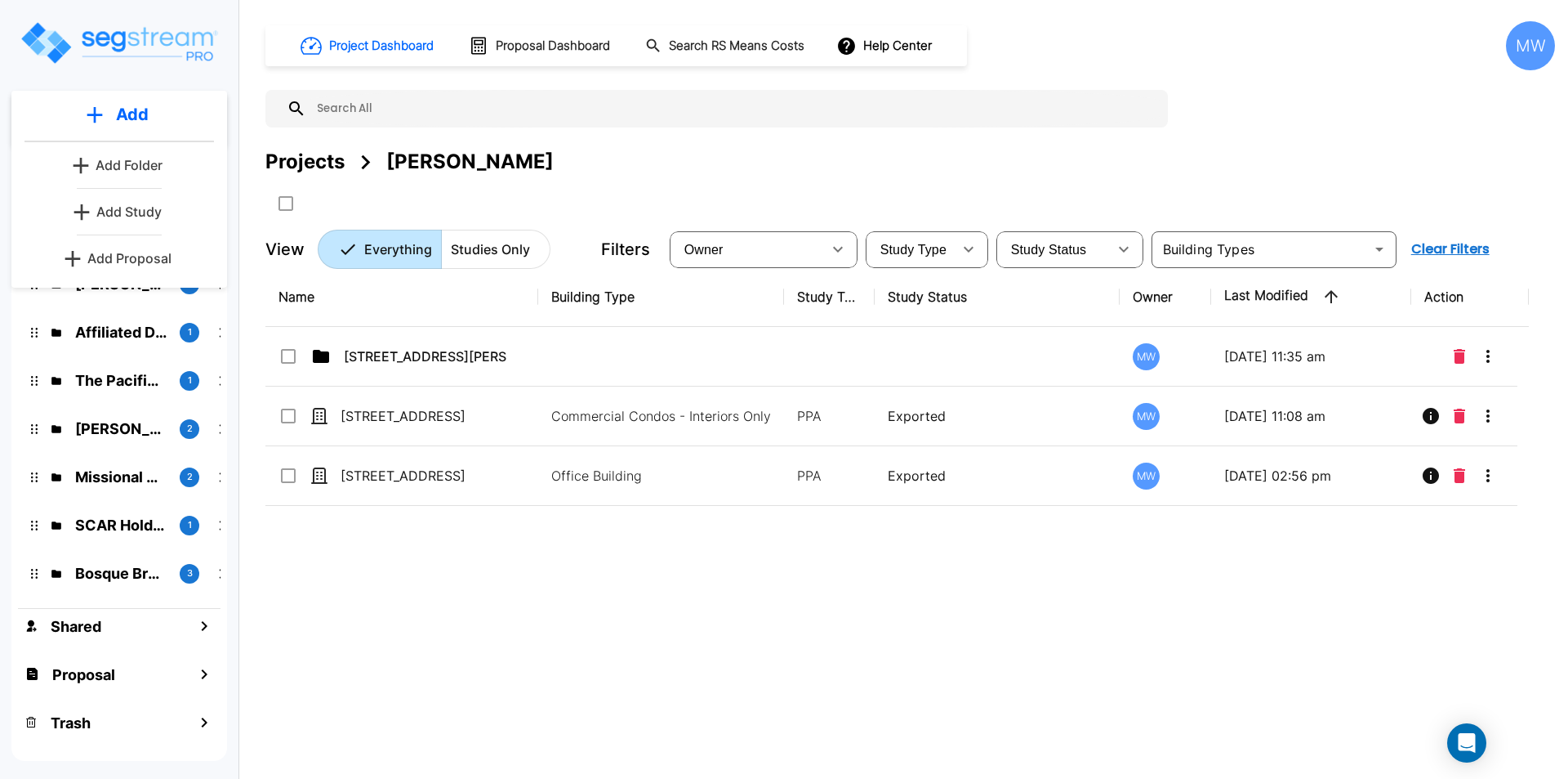
click at [146, 118] on p "Add" at bounding box center [132, 114] width 33 height 25
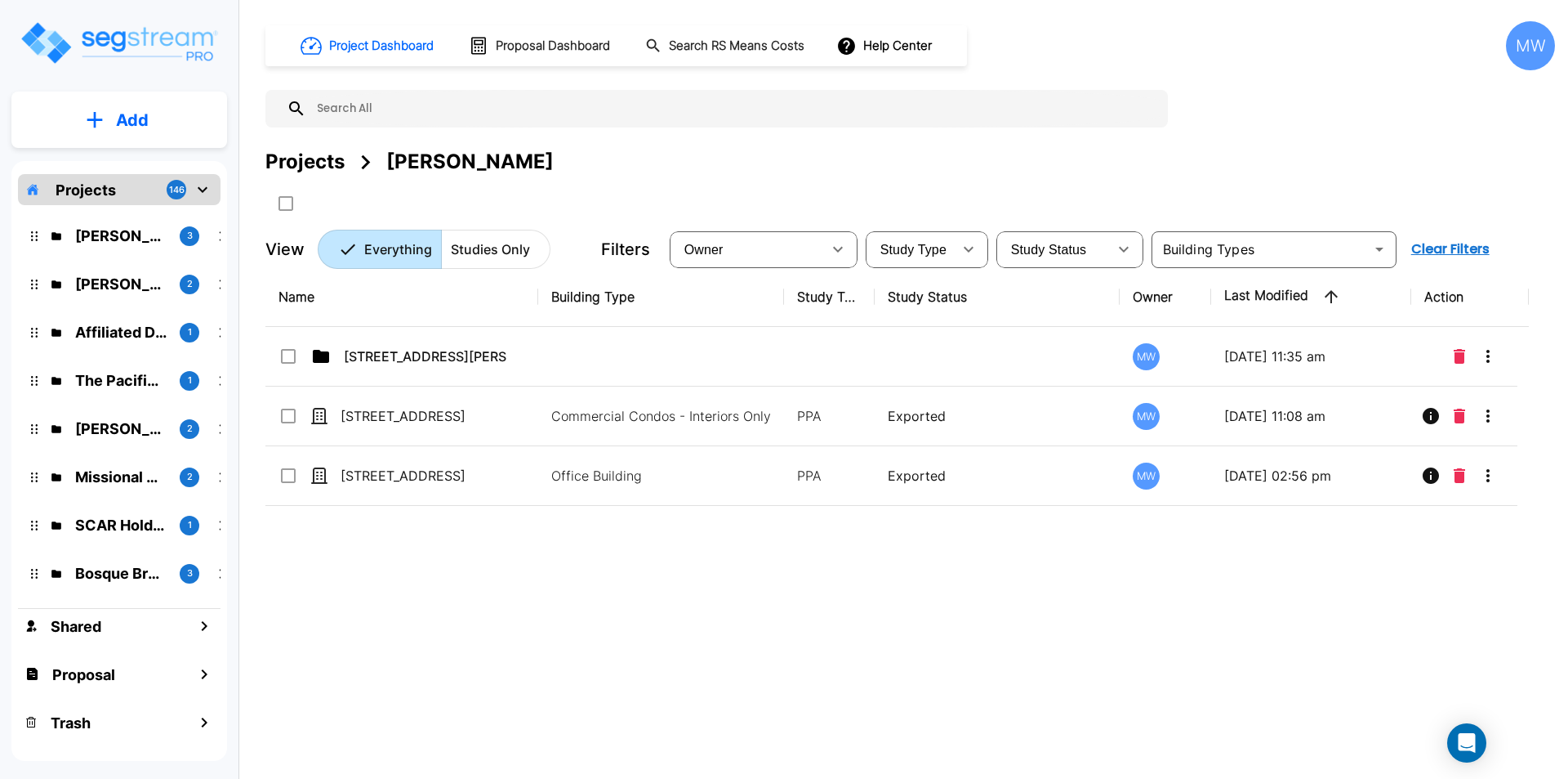
click at [204, 183] on icon "mailbox folders" at bounding box center [202, 190] width 20 height 20
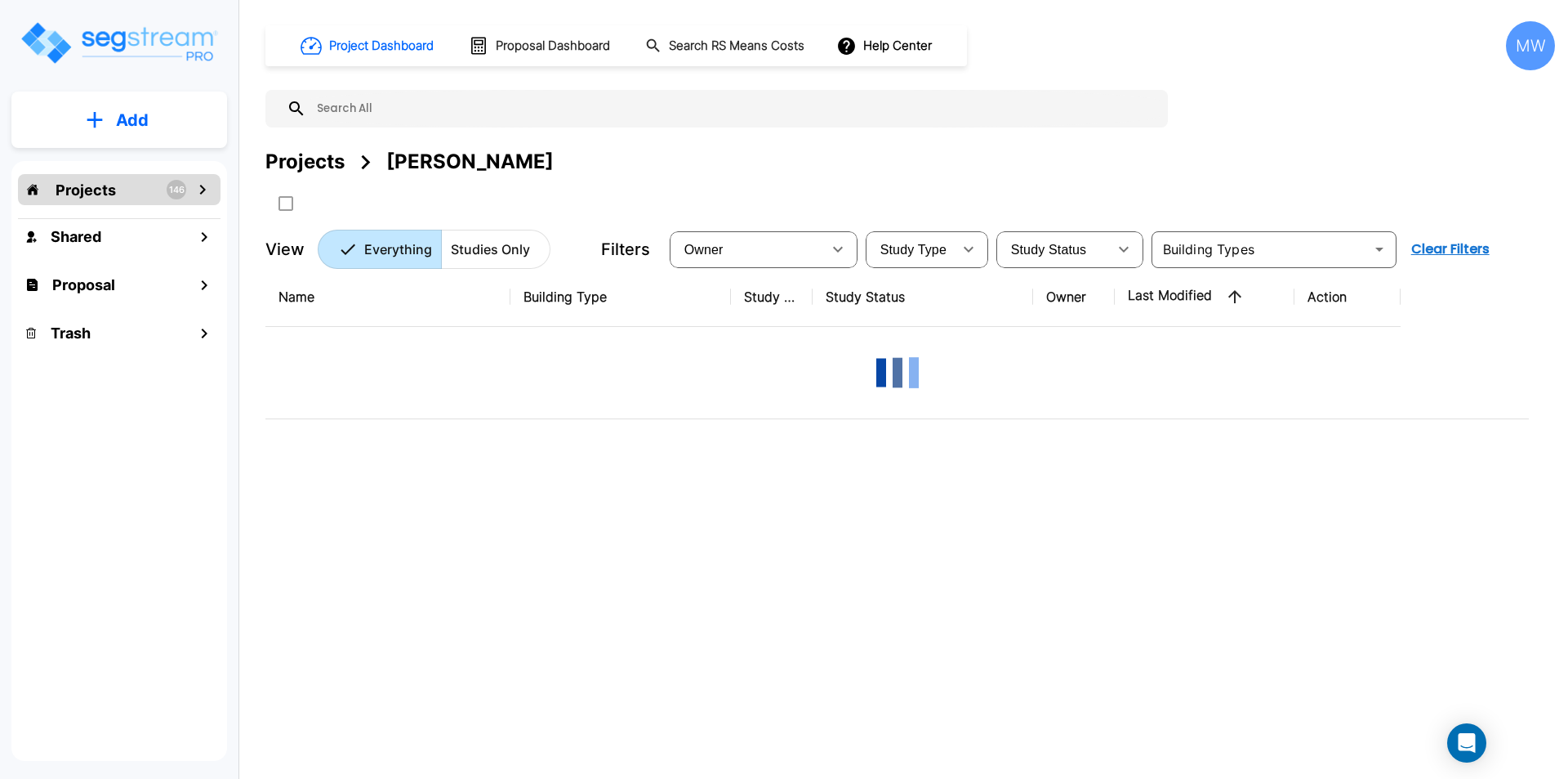
click at [121, 101] on button "Add" at bounding box center [119, 120] width 215 height 48
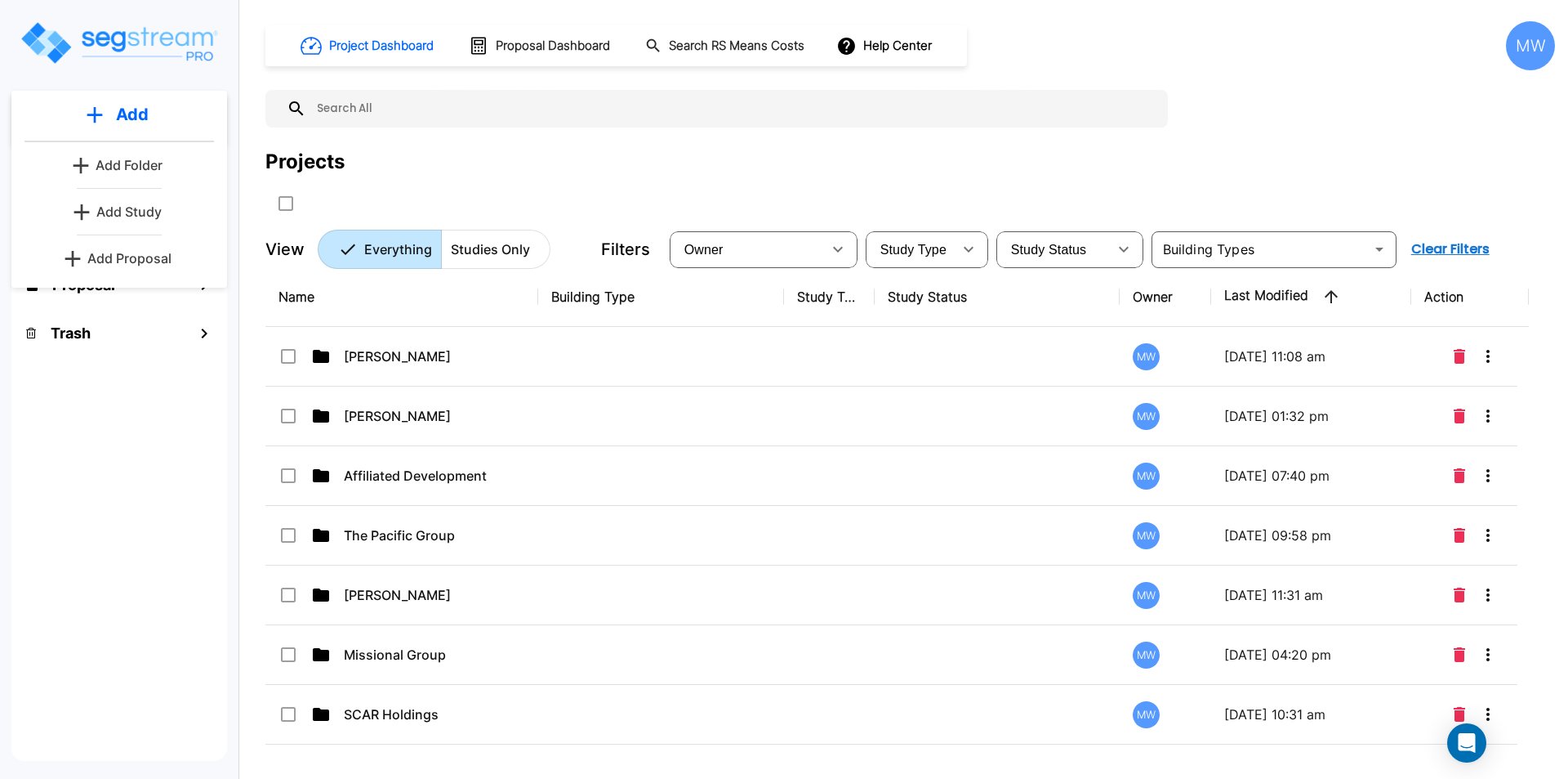
click at [131, 118] on p "Add" at bounding box center [132, 114] width 33 height 25
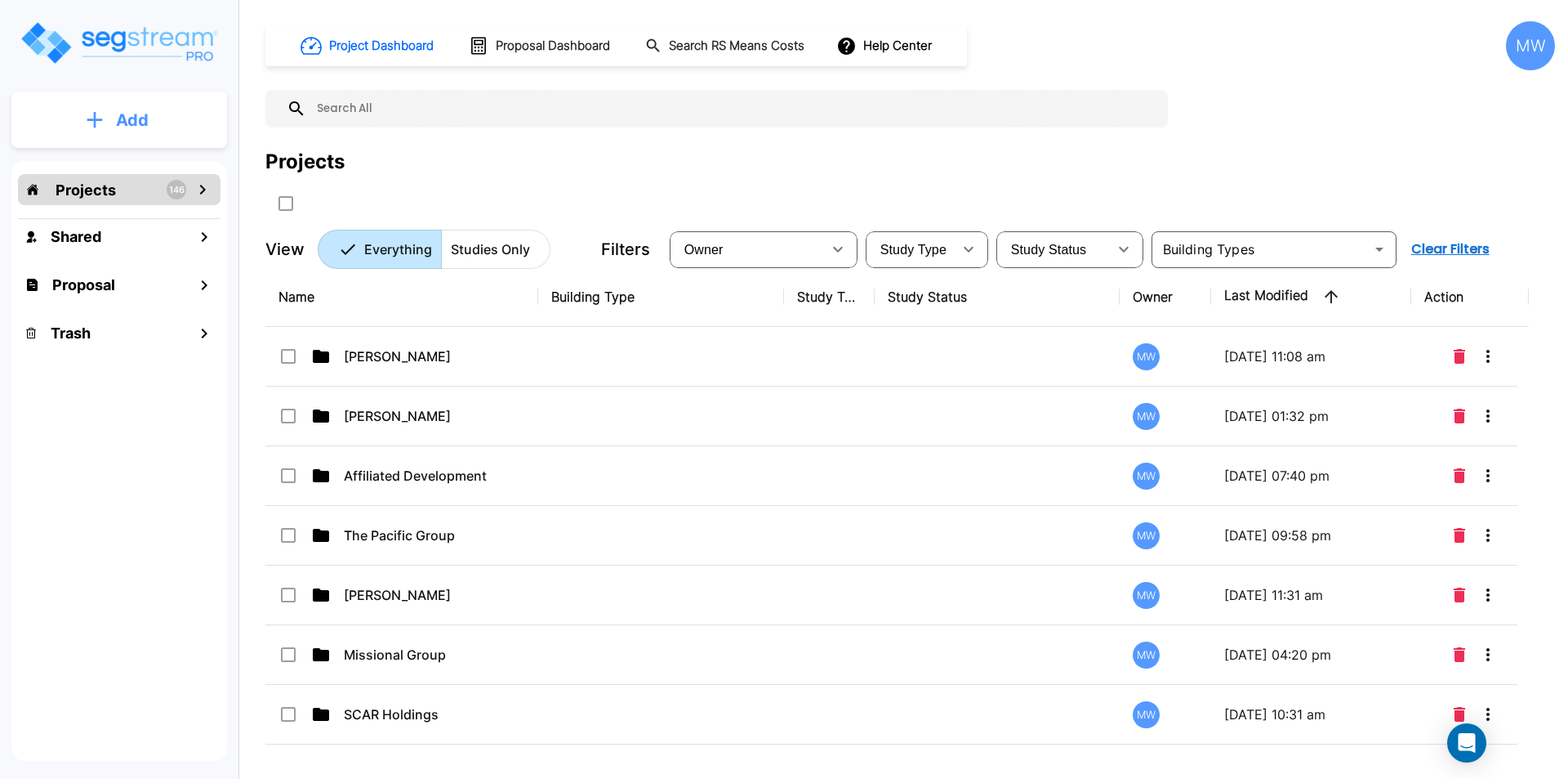
click at [131, 118] on p "Add" at bounding box center [132, 120] width 33 height 25
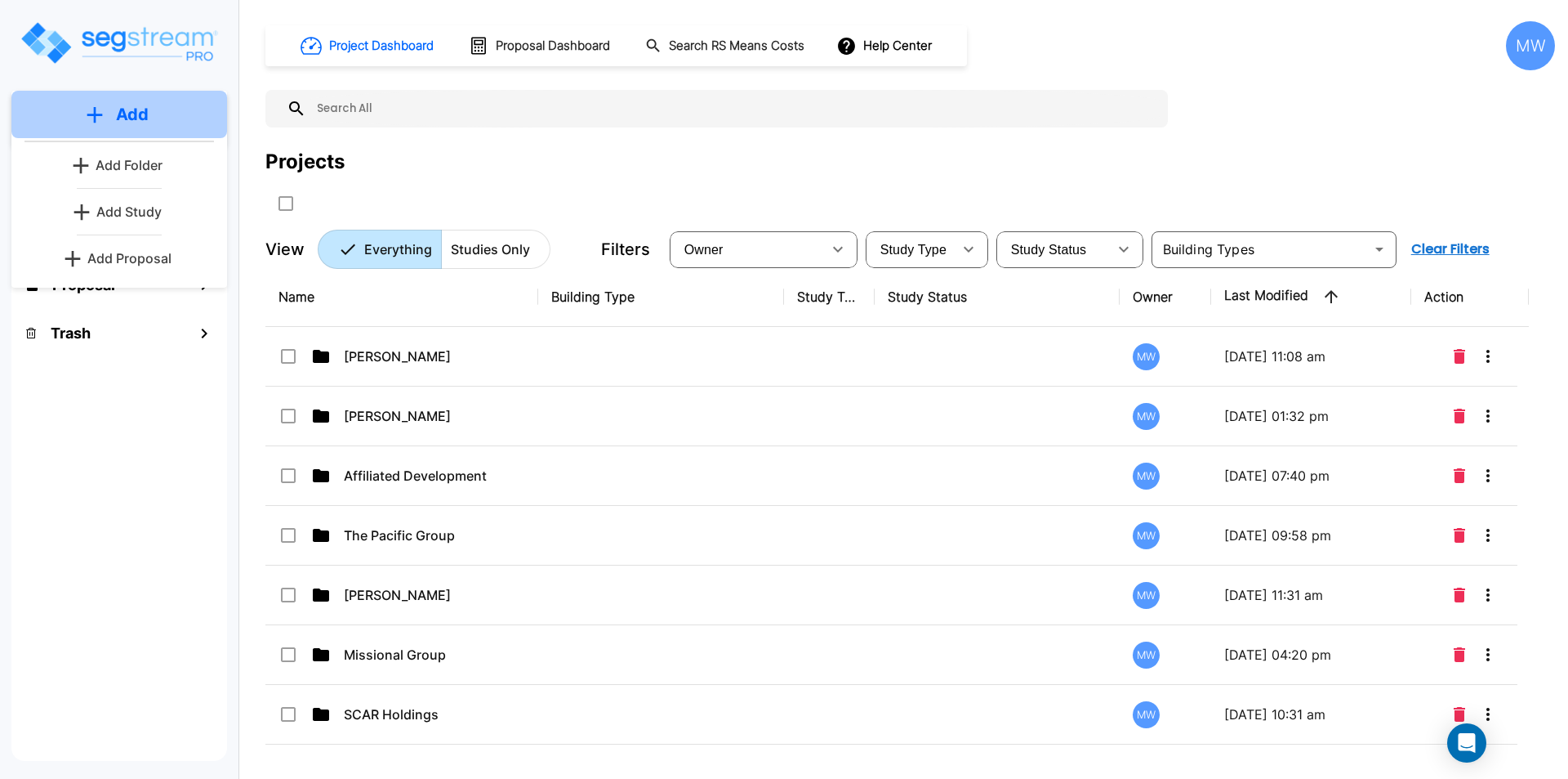
click at [131, 118] on p "Add" at bounding box center [132, 114] width 33 height 25
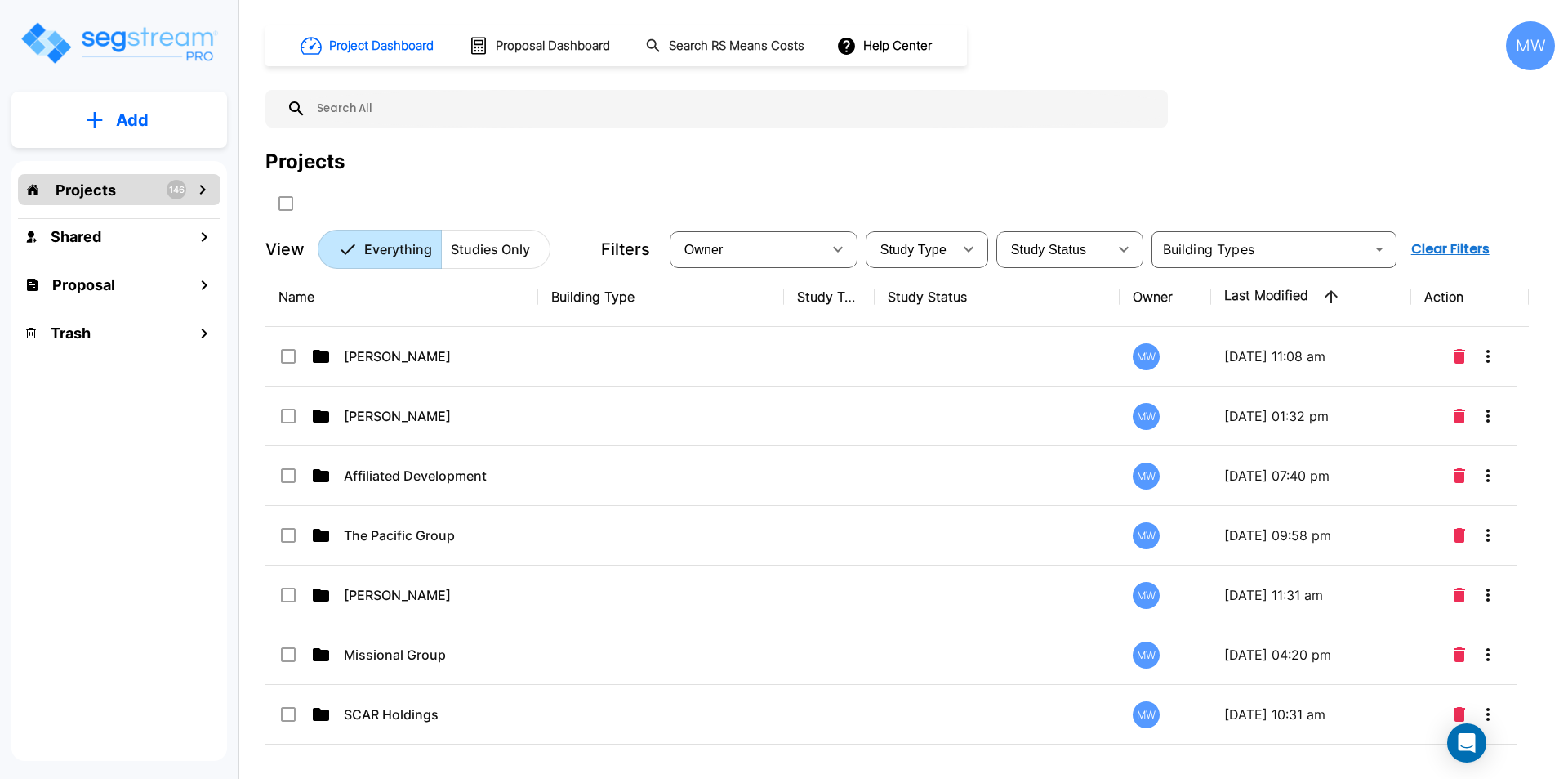
click at [1537, 54] on div "MW" at bounding box center [1531, 46] width 49 height 49
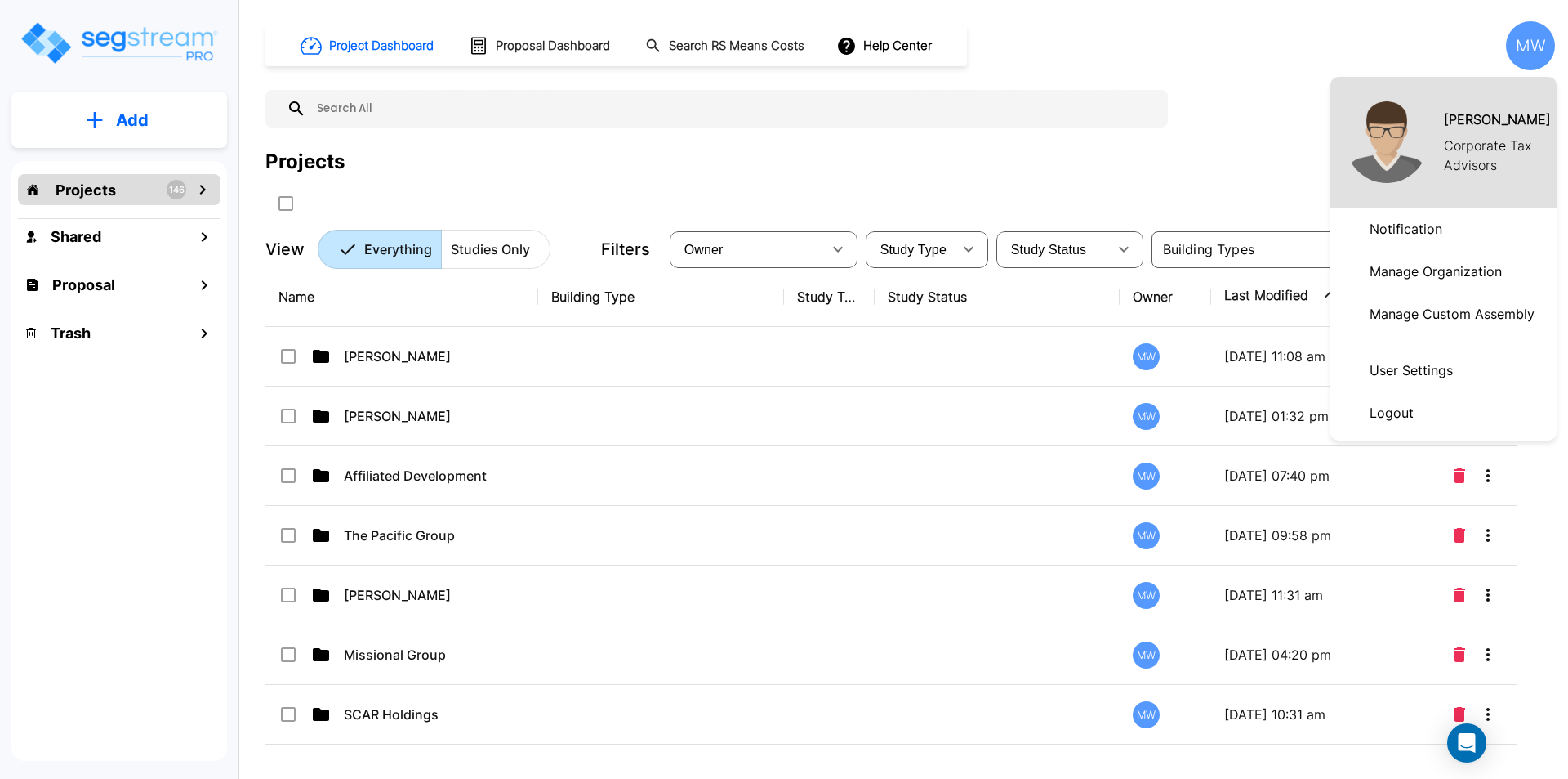
click at [1388, 407] on p "Logout" at bounding box center [1392, 413] width 58 height 33
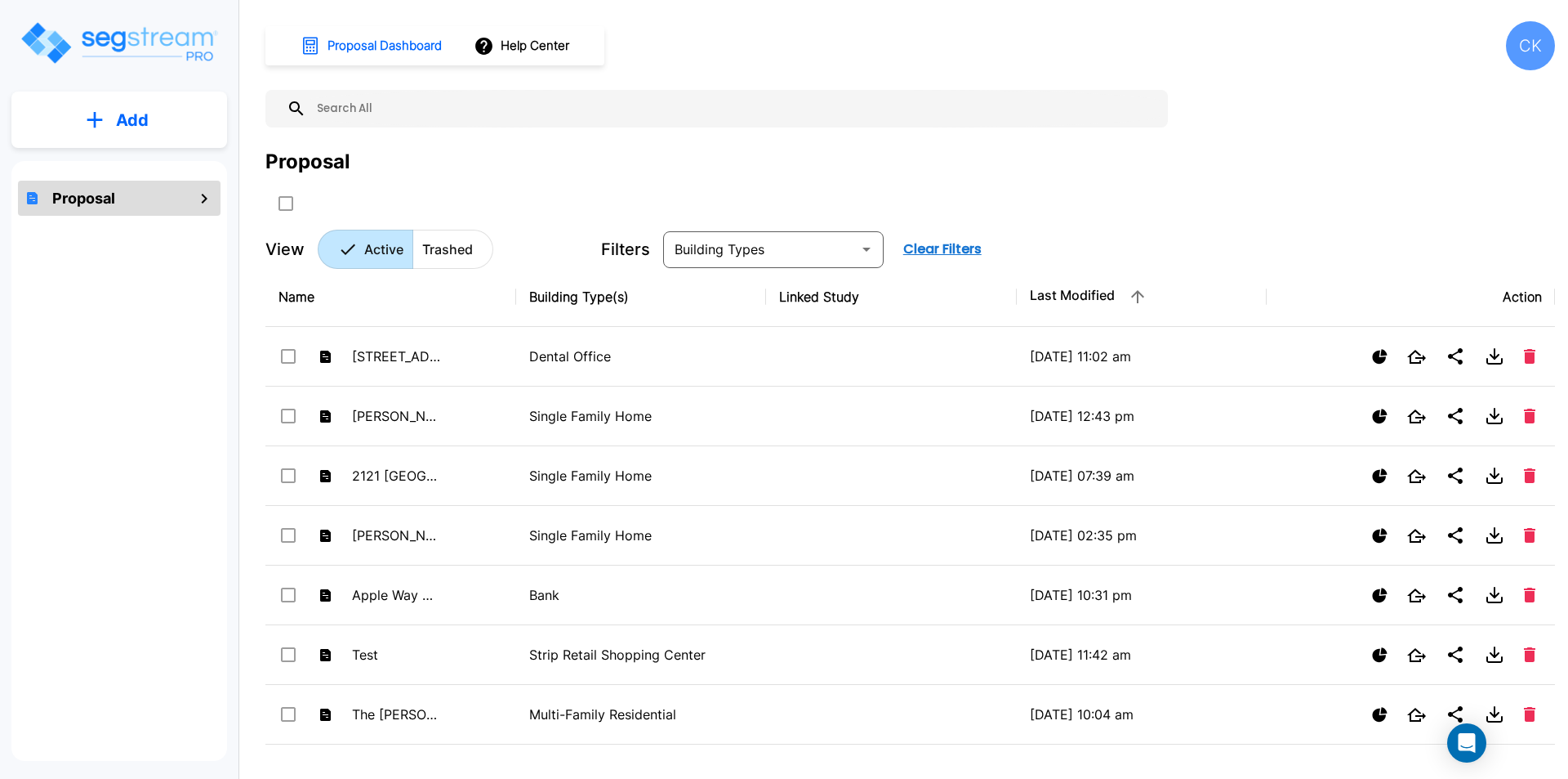
click at [127, 121] on p "Add" at bounding box center [132, 120] width 33 height 25
click at [149, 303] on div "Proposal" at bounding box center [119, 461] width 215 height 600
click at [1547, 58] on div "CK" at bounding box center [1531, 46] width 49 height 49
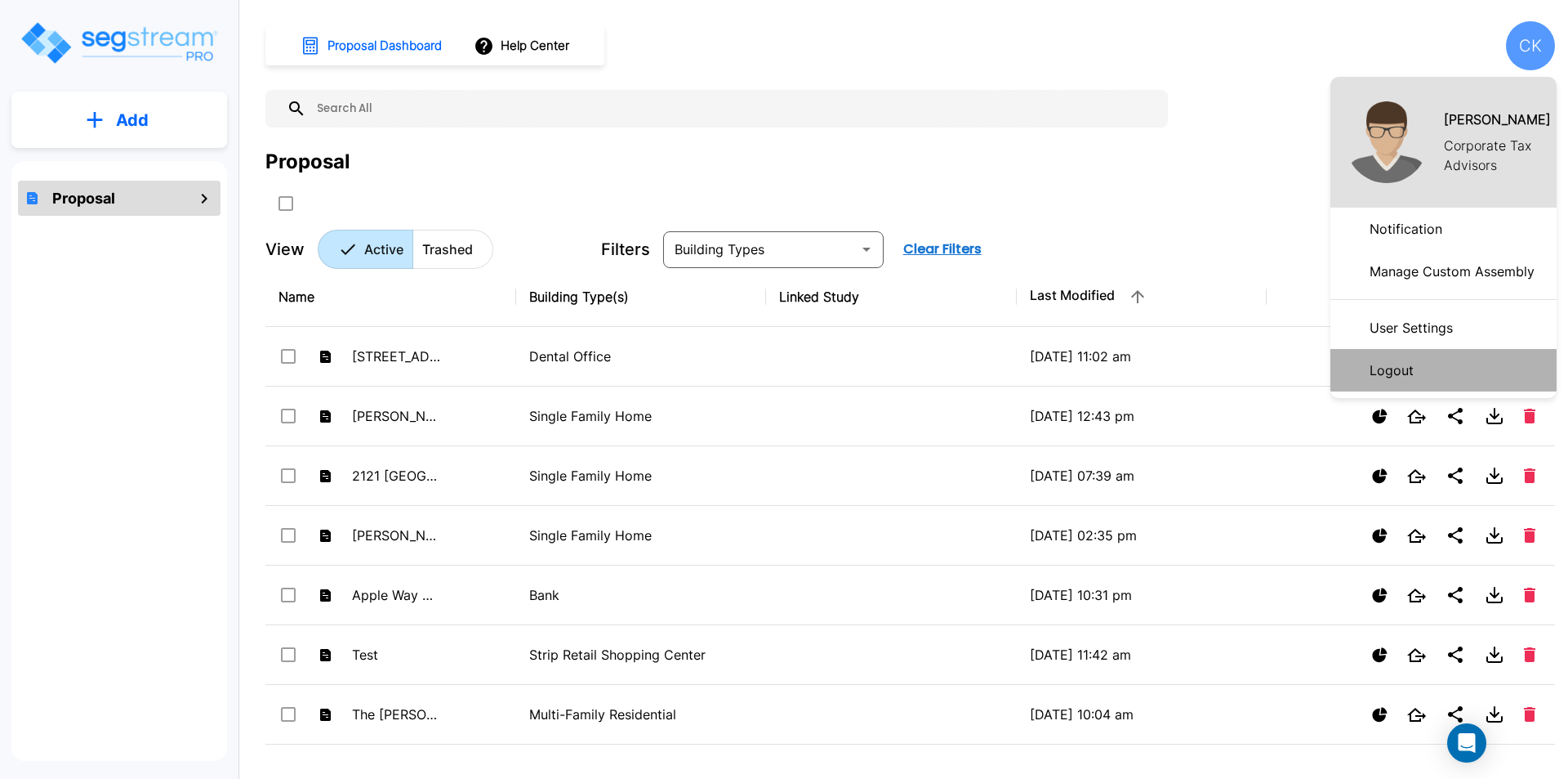
click at [1427, 361] on li "Logout" at bounding box center [1443, 370] width 226 height 43
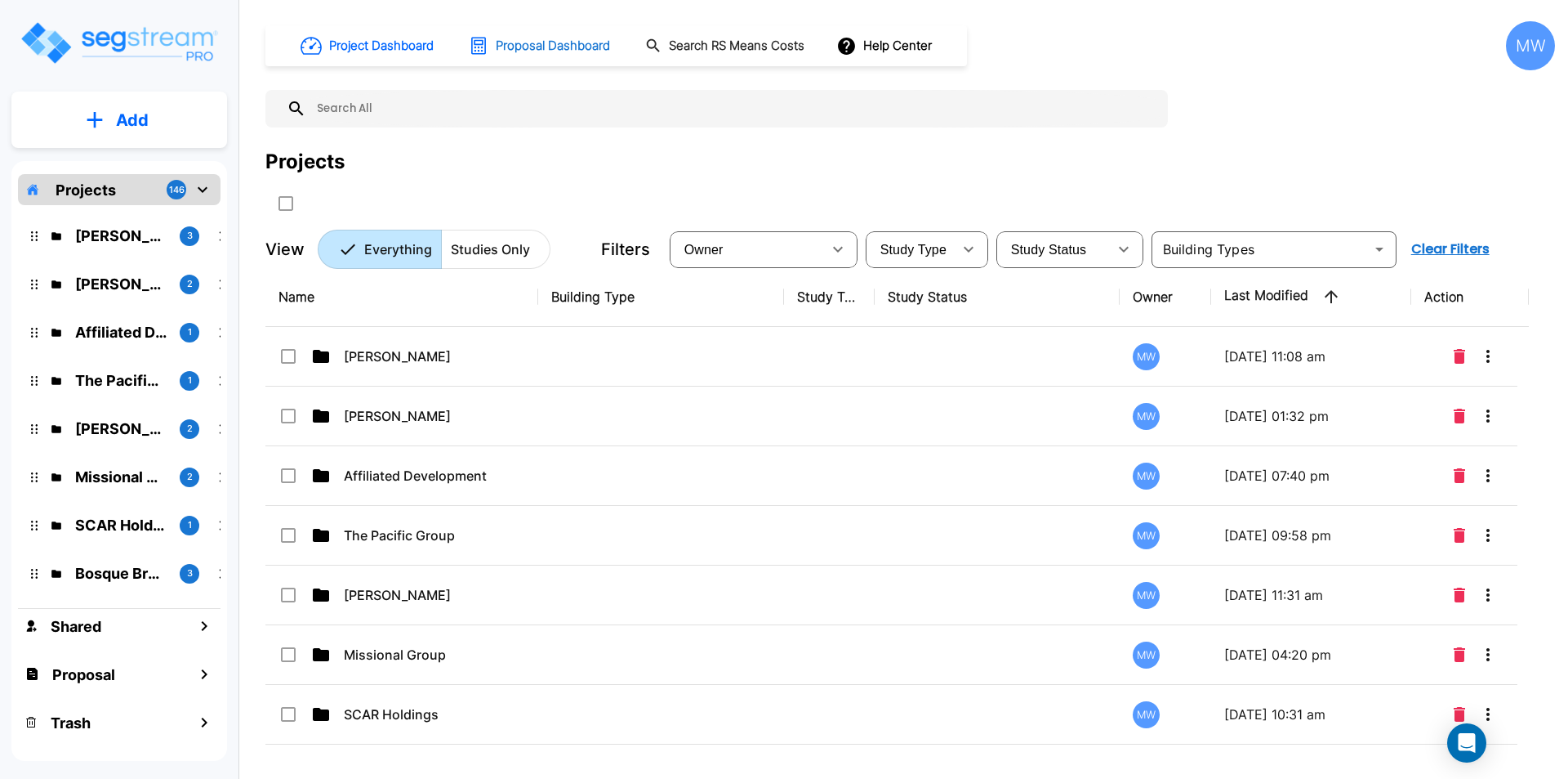
click at [576, 43] on h1 "Proposal Dashboard" at bounding box center [553, 46] width 114 height 19
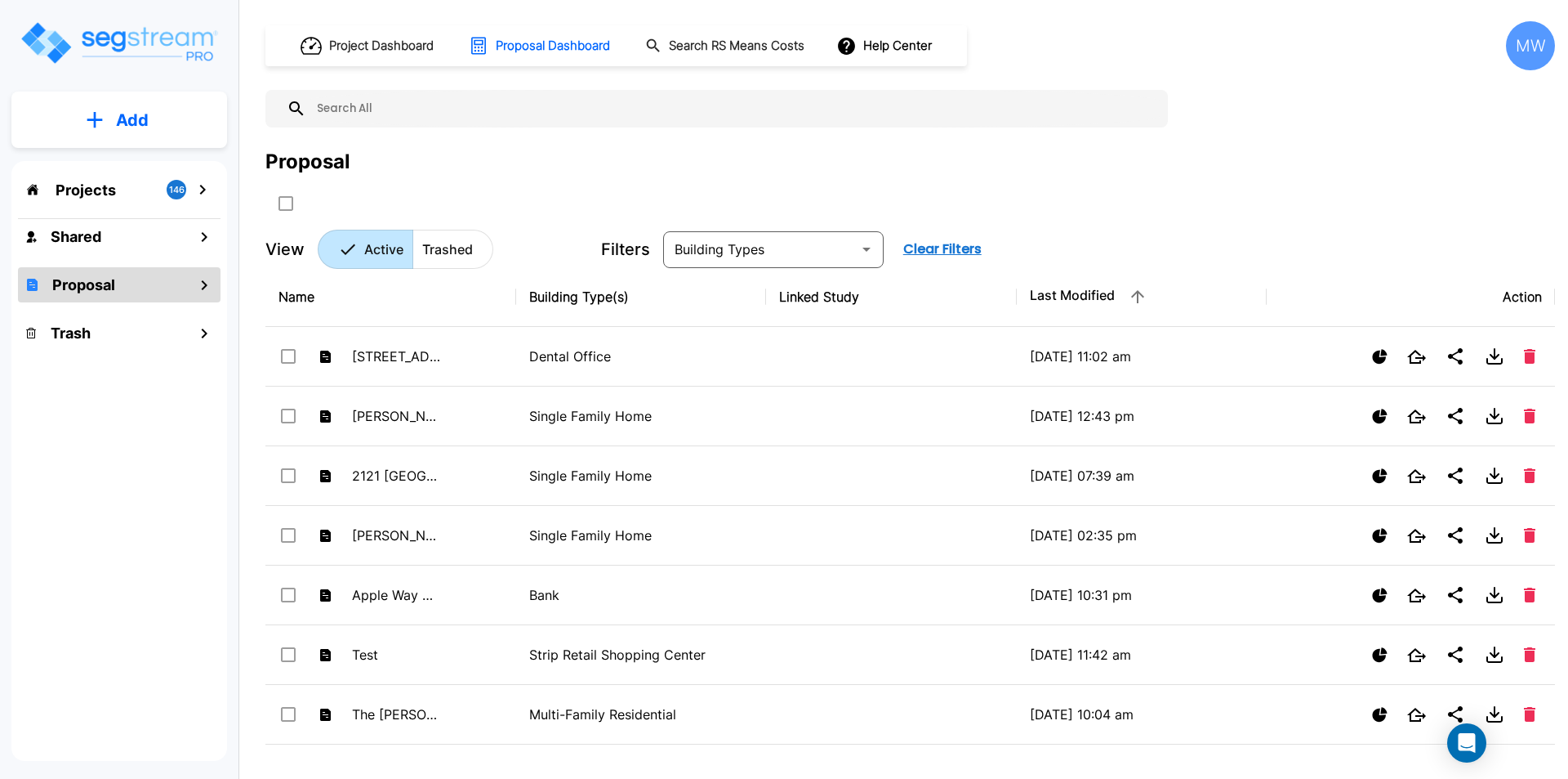
click at [118, 109] on p "Add" at bounding box center [132, 120] width 33 height 25
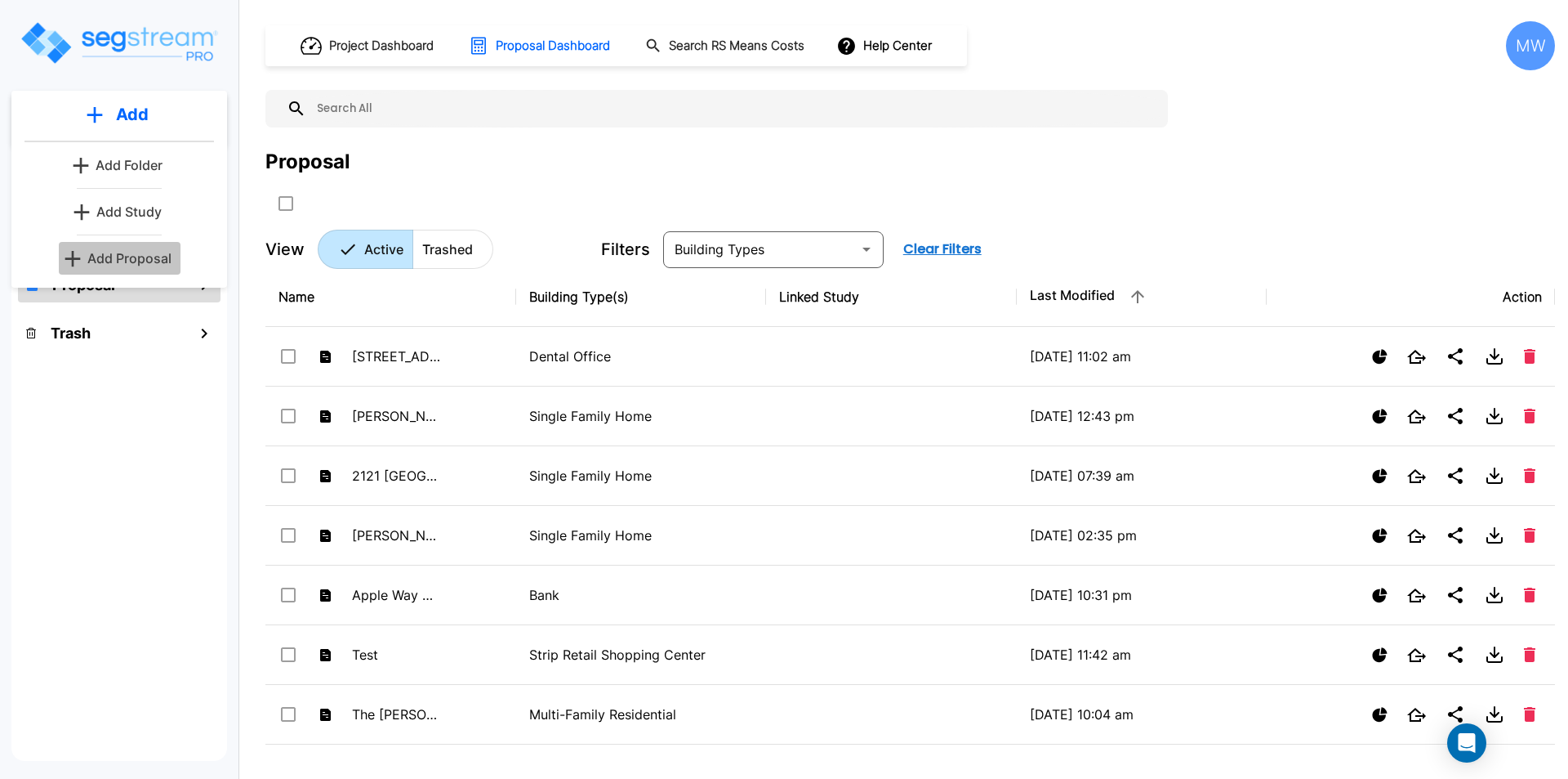
click at [132, 256] on p "Add Proposal" at bounding box center [129, 258] width 84 height 20
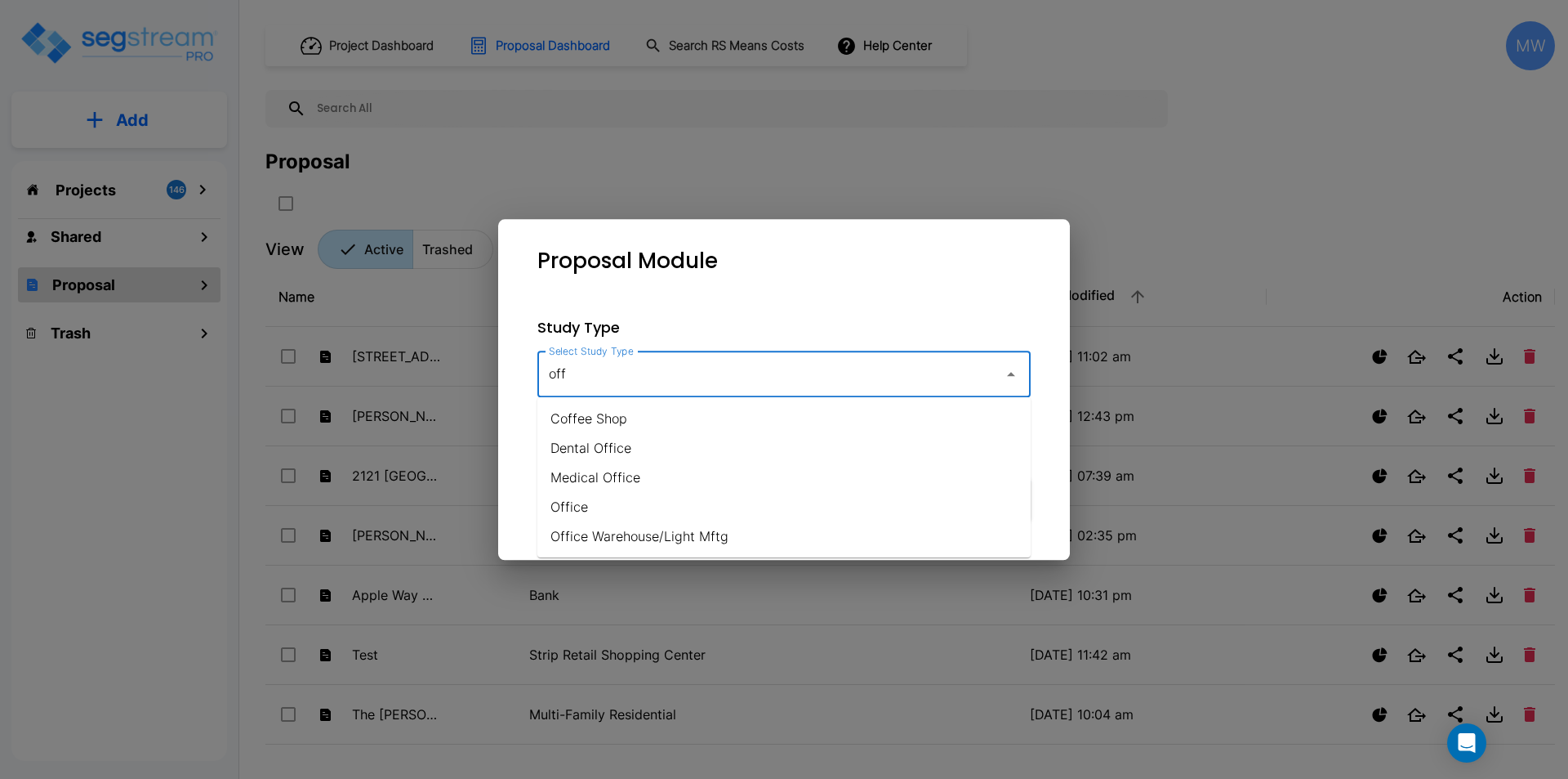
click at [582, 511] on li "Office" at bounding box center [784, 507] width 493 height 30
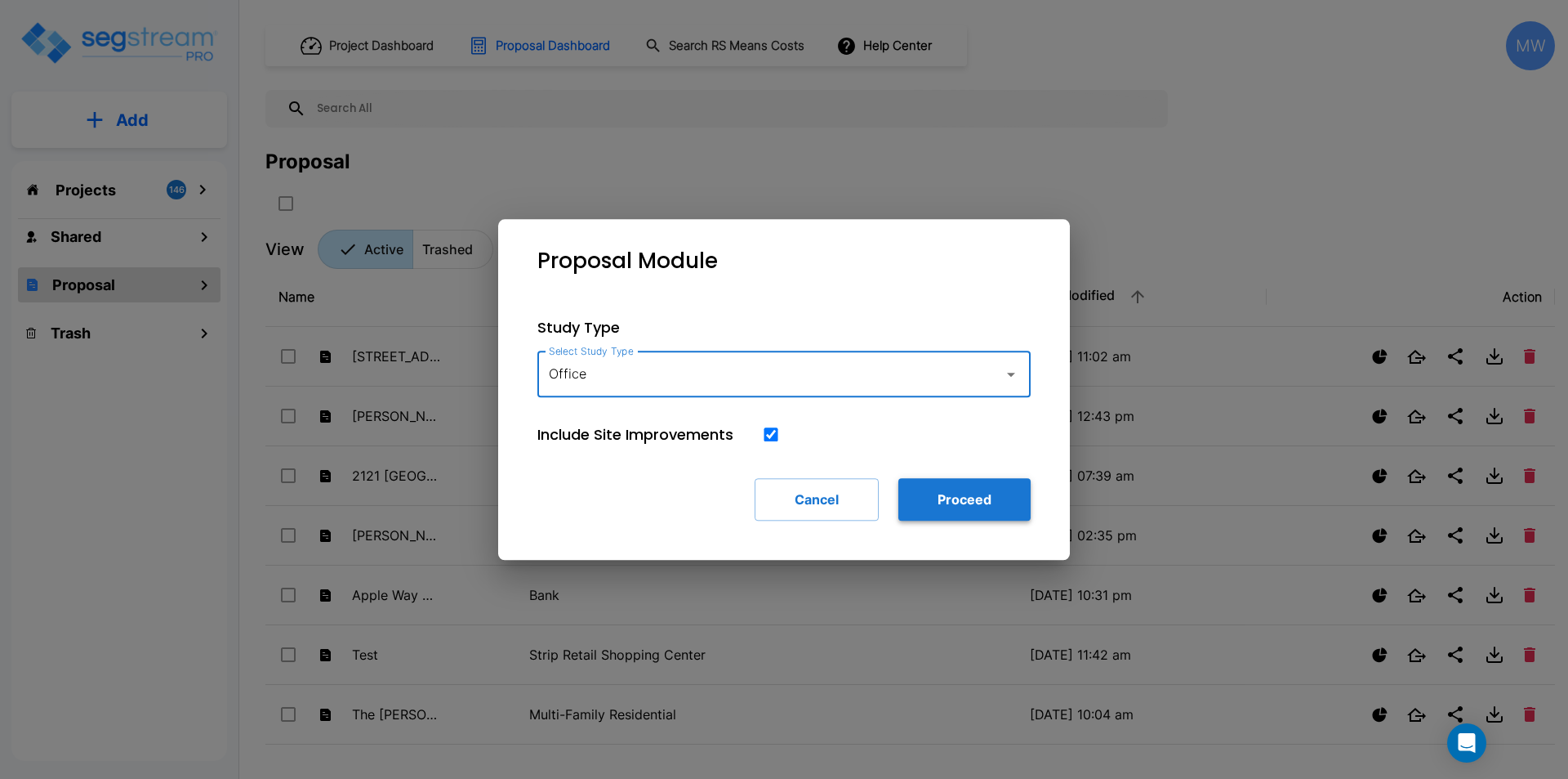
type input "Office"
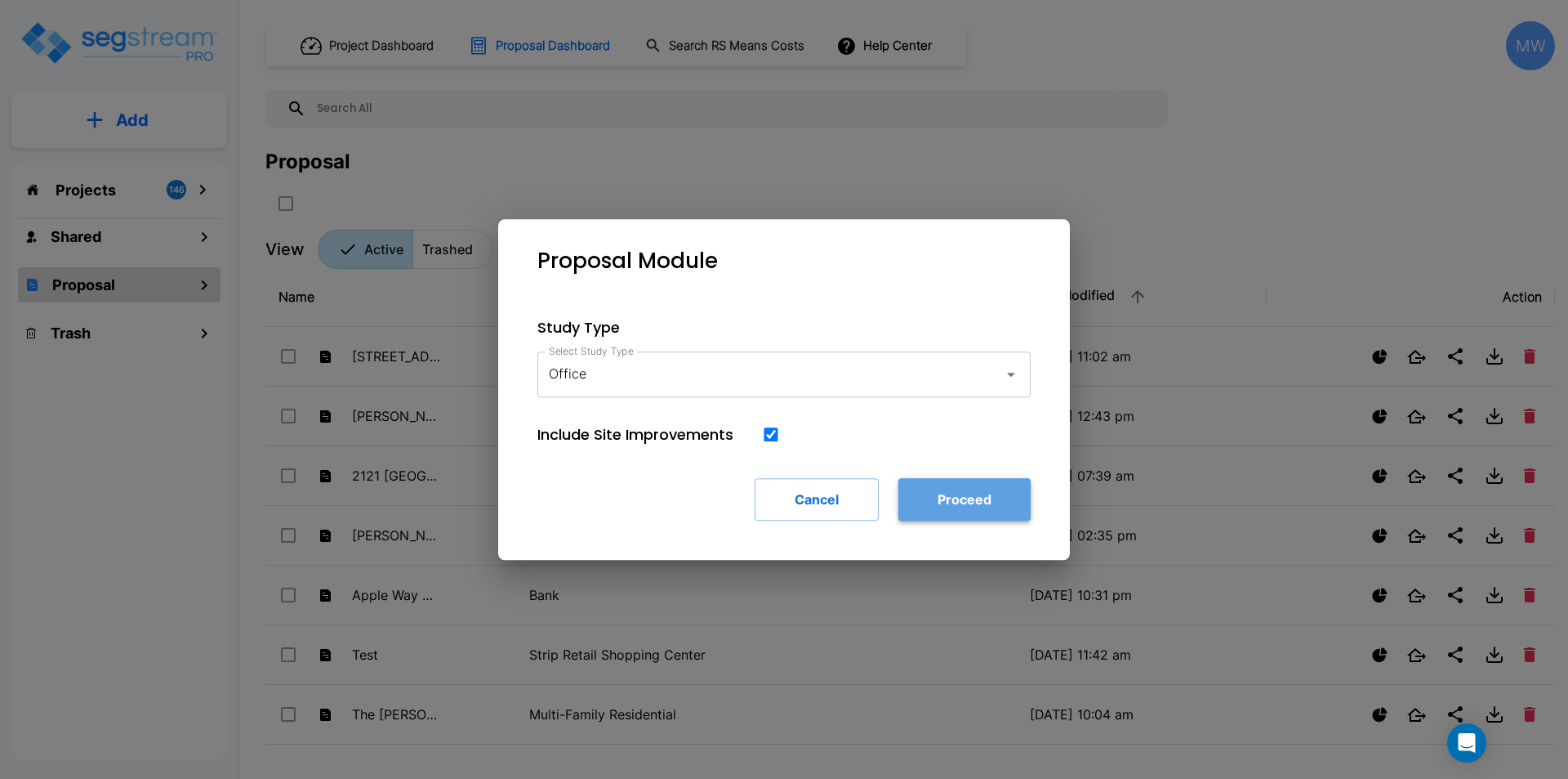
click at [974, 514] on button "Proceed" at bounding box center [964, 499] width 132 height 43
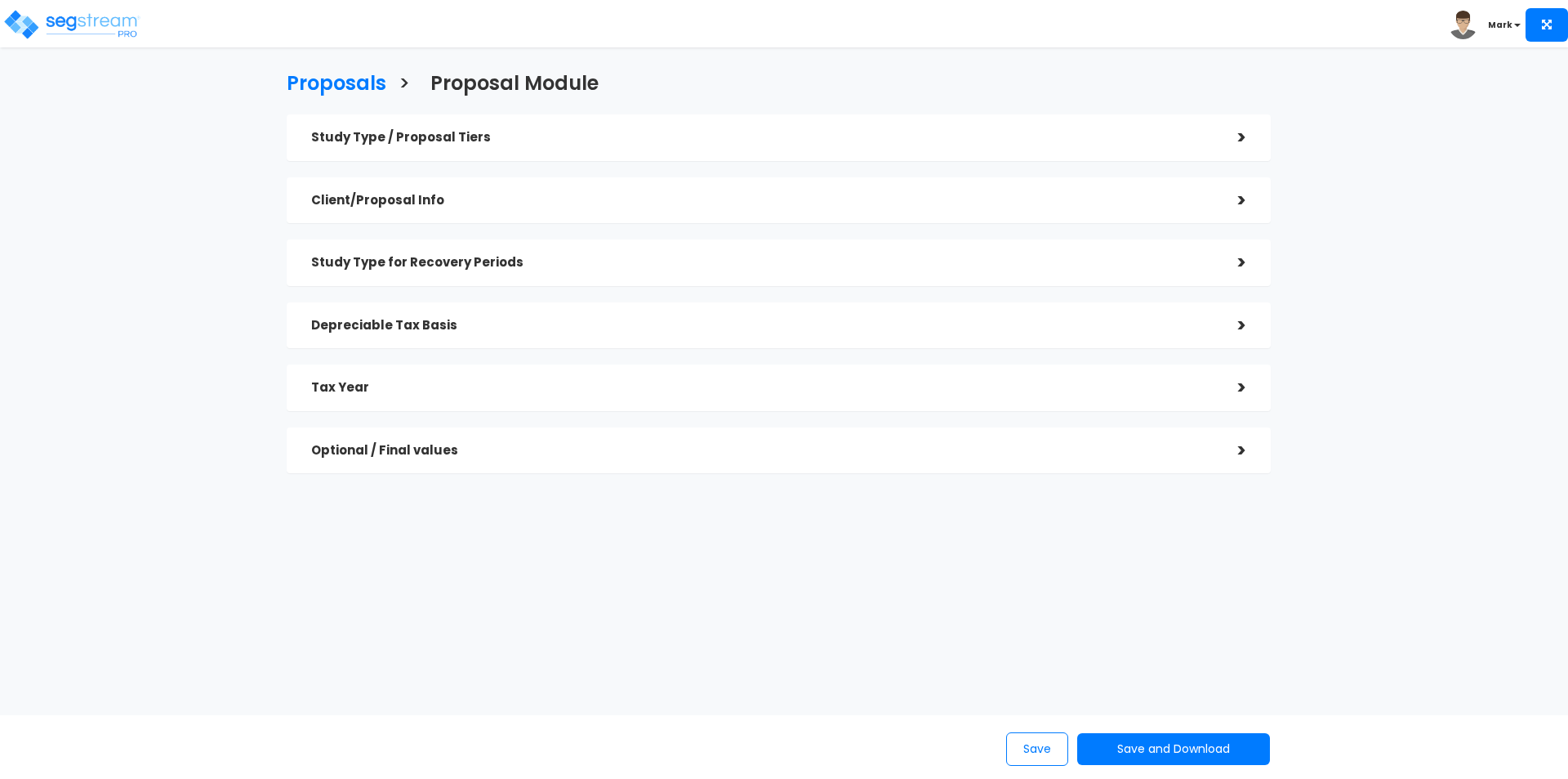
click at [502, 382] on h5 "Tax Year" at bounding box center [762, 387] width 903 height 14
